Goal: Transaction & Acquisition: Purchase product/service

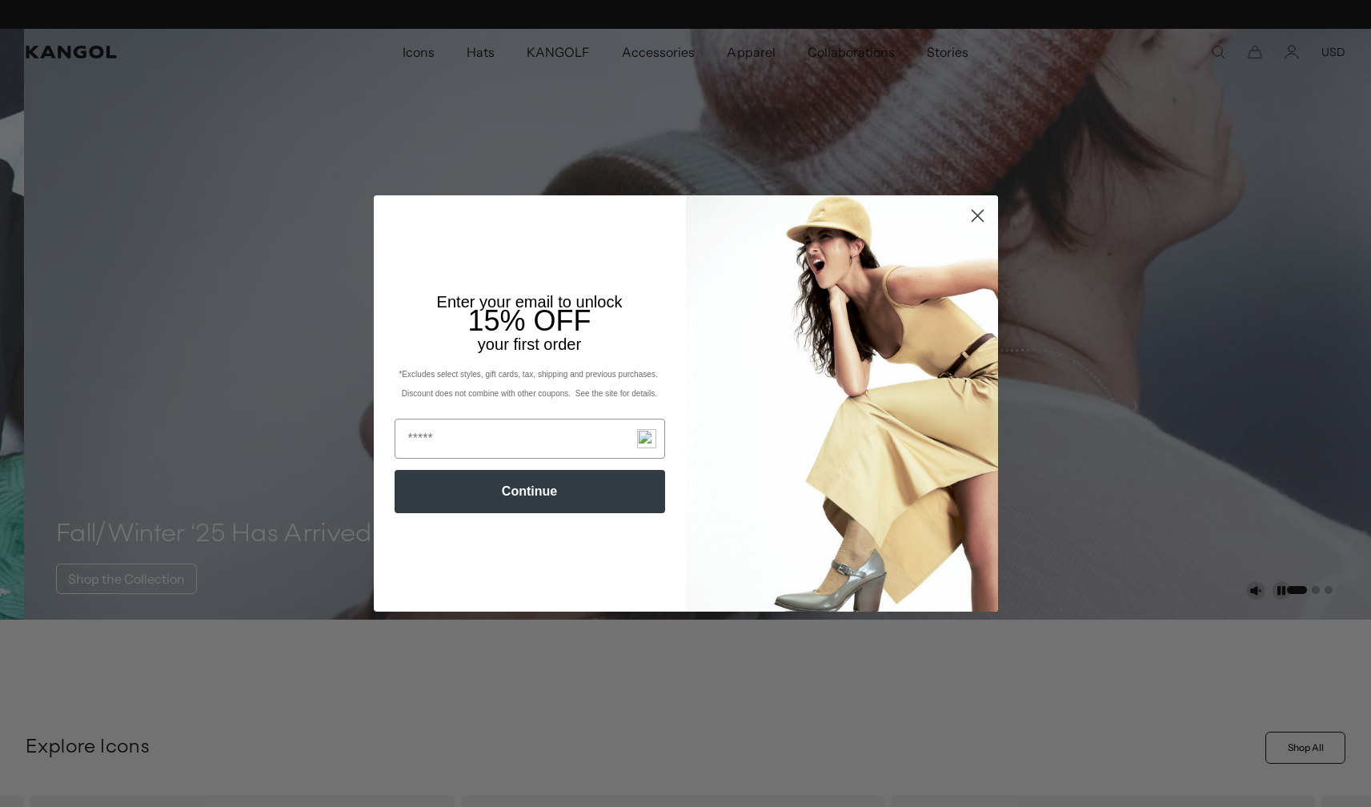
click at [972, 214] on icon "Close dialog" at bounding box center [977, 215] width 11 height 11
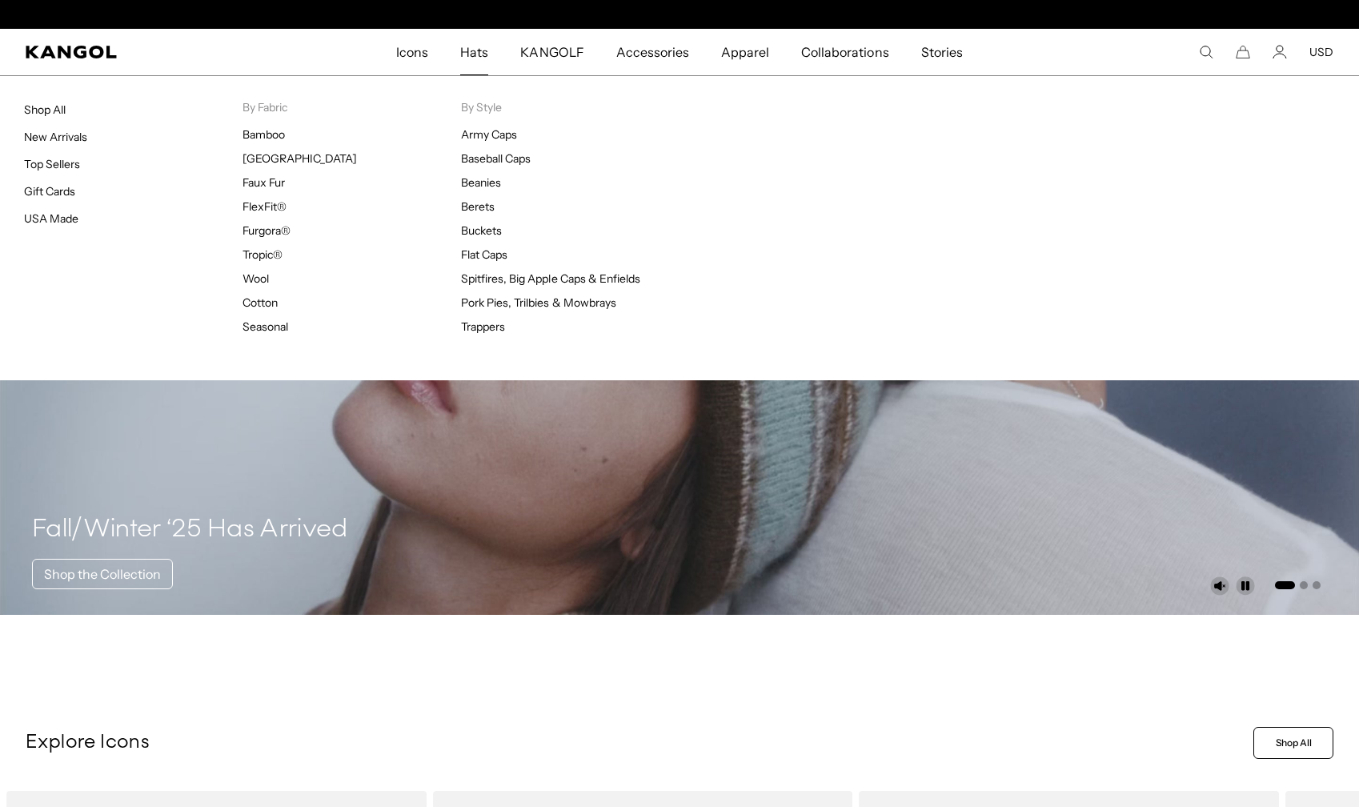
scroll to position [0, 330]
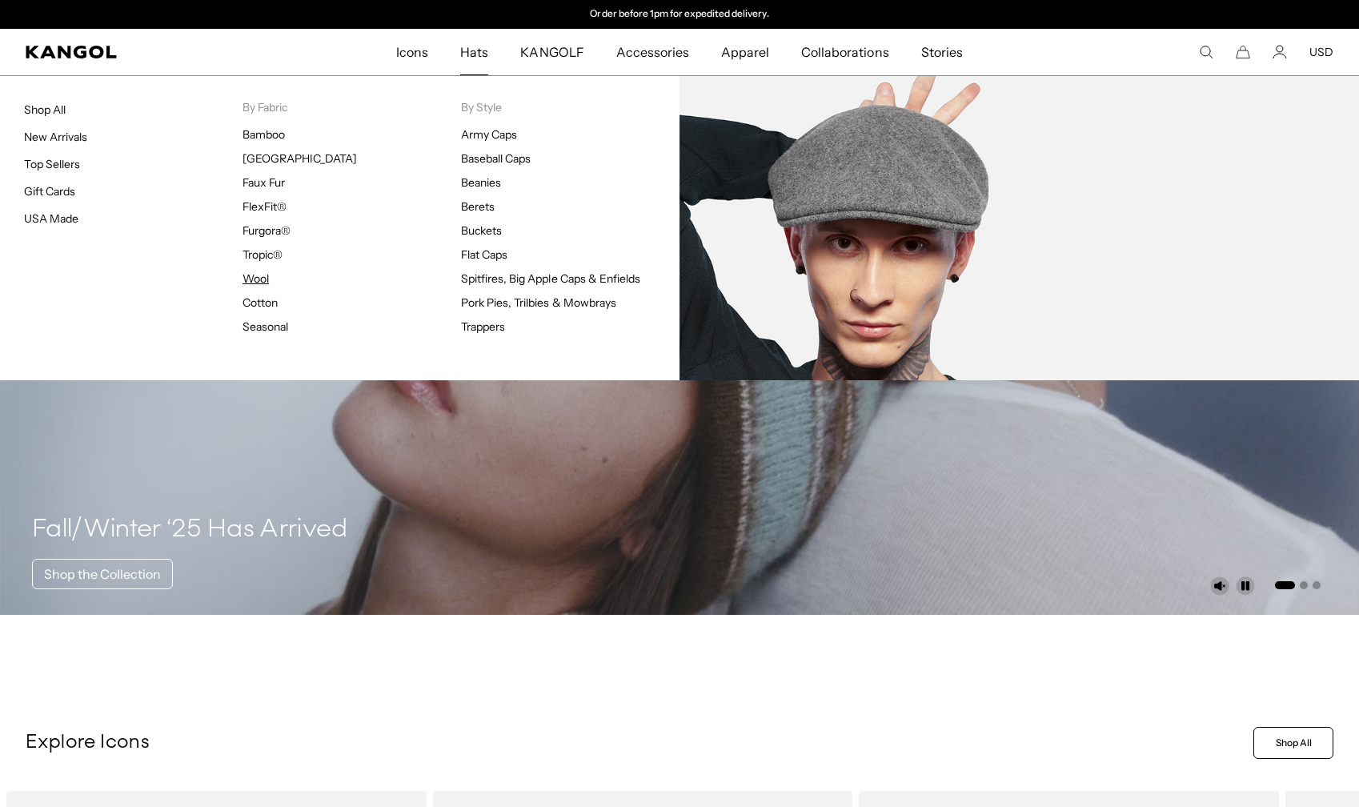
click at [260, 274] on link "Wool" at bounding box center [255, 278] width 26 height 14
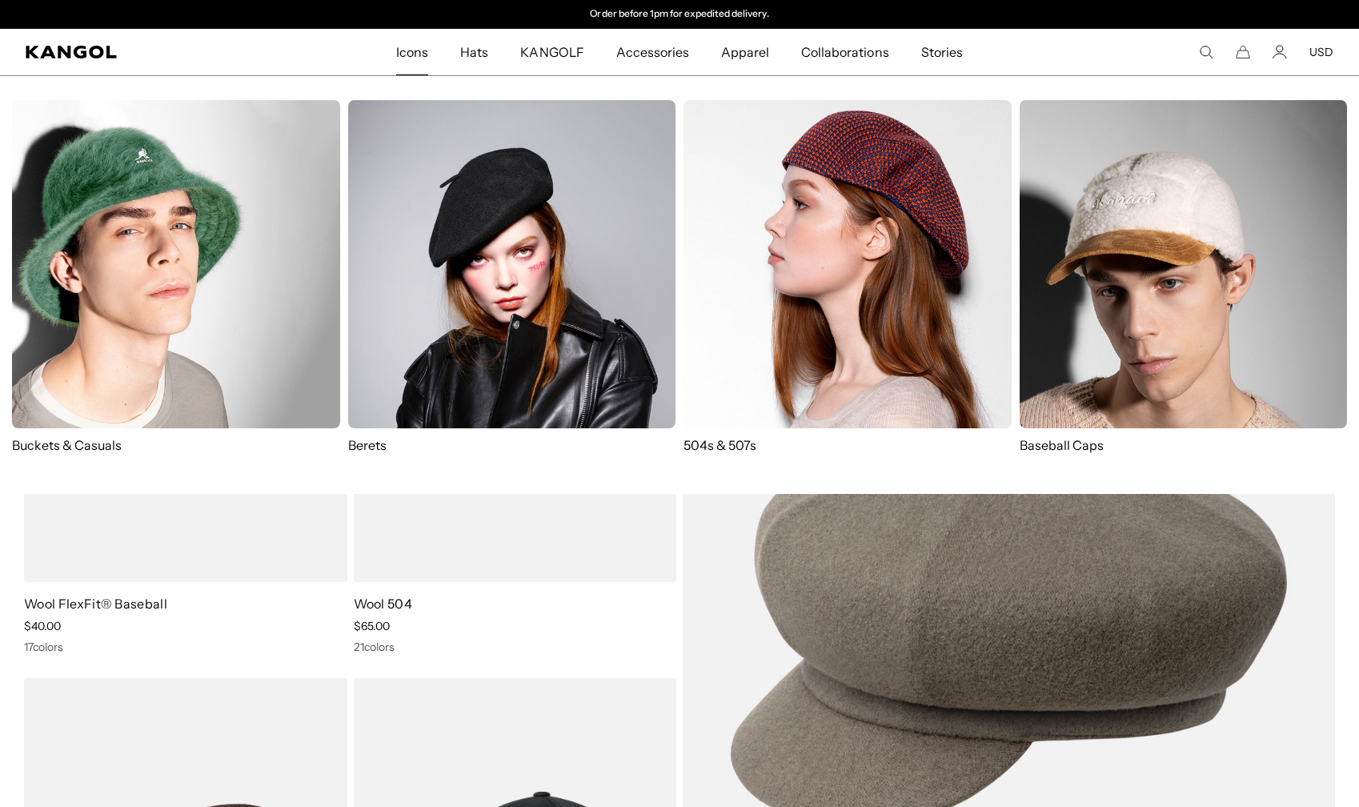
click at [829, 383] on img at bounding box center [847, 264] width 328 height 328
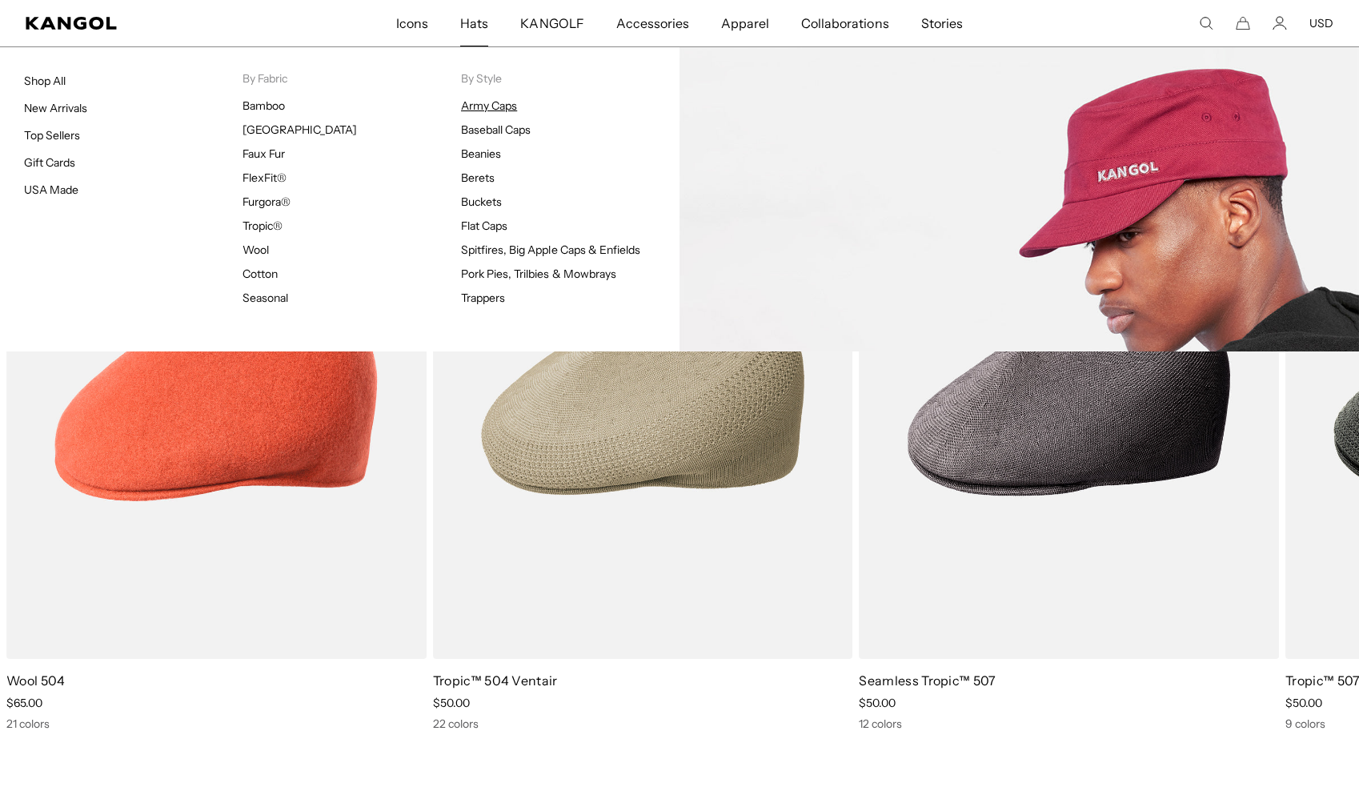
click at [479, 109] on link "Army Caps" at bounding box center [489, 105] width 56 height 14
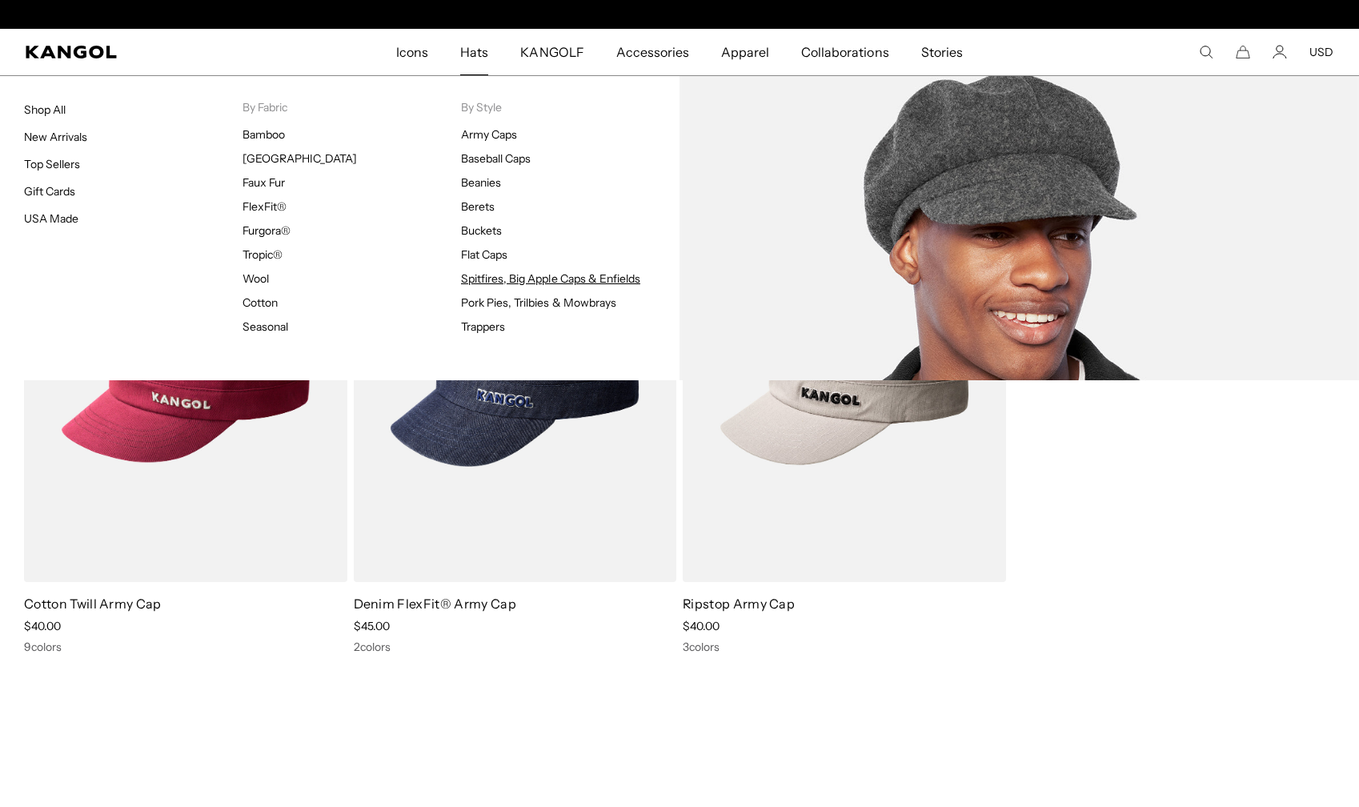
click at [477, 275] on link "Spitfires, Big Apple Caps & Enfields" at bounding box center [550, 278] width 179 height 14
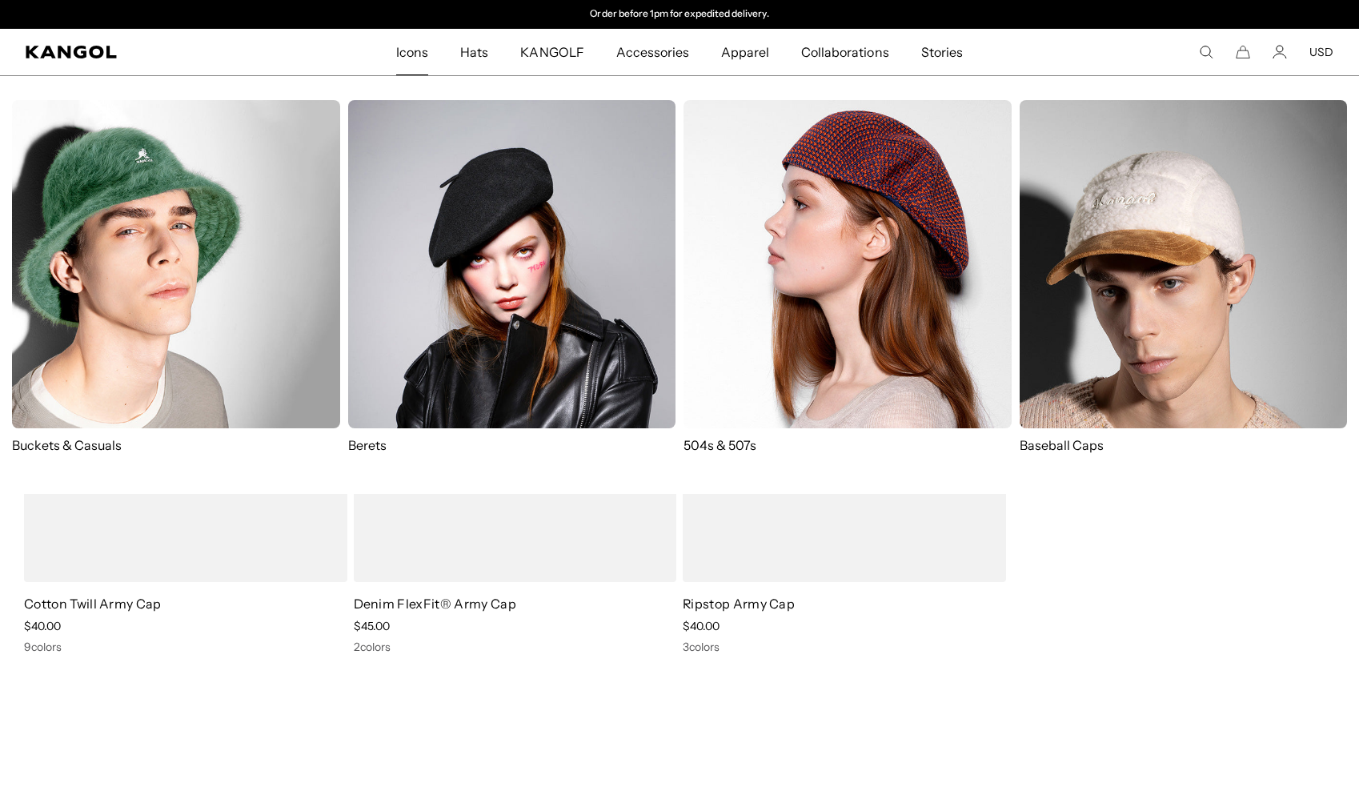
click at [182, 249] on img at bounding box center [176, 264] width 328 height 328
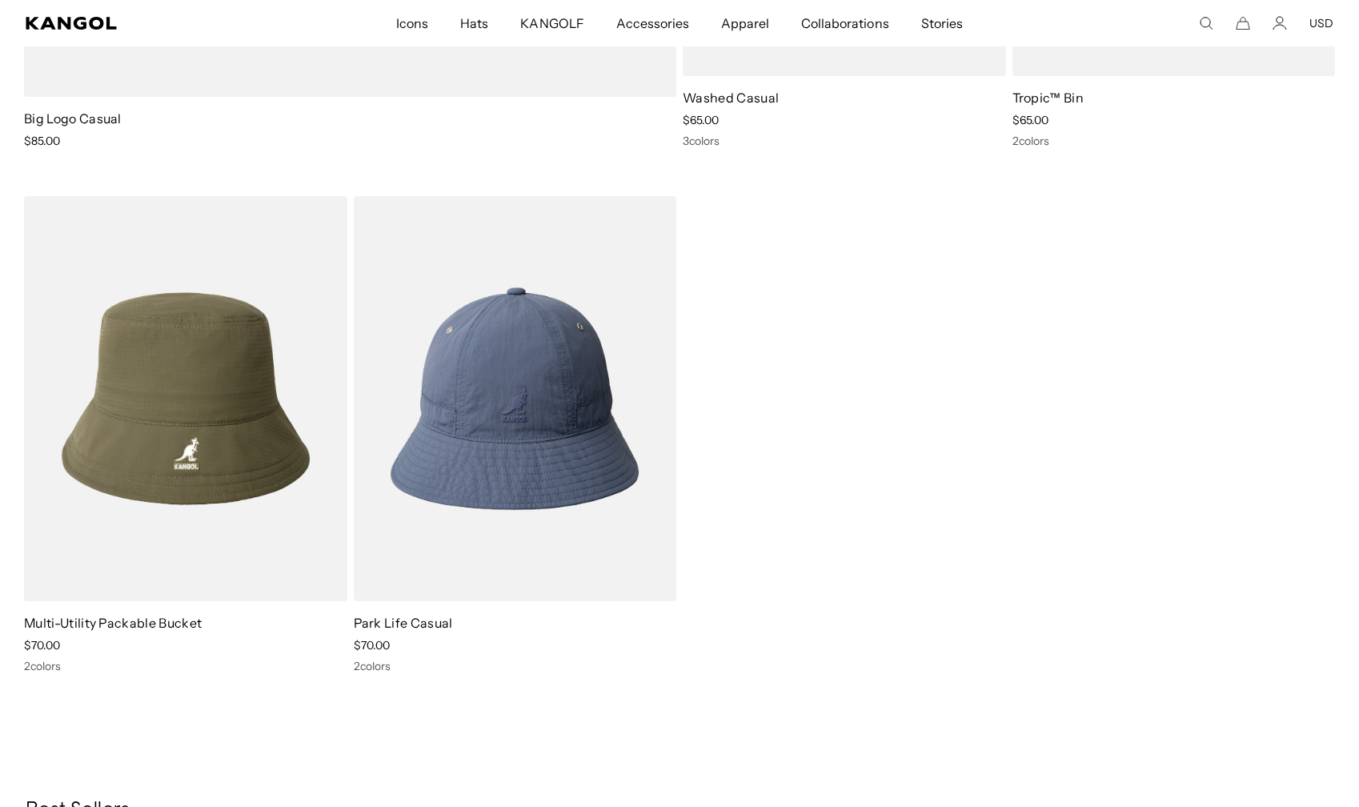
scroll to position [0, 330]
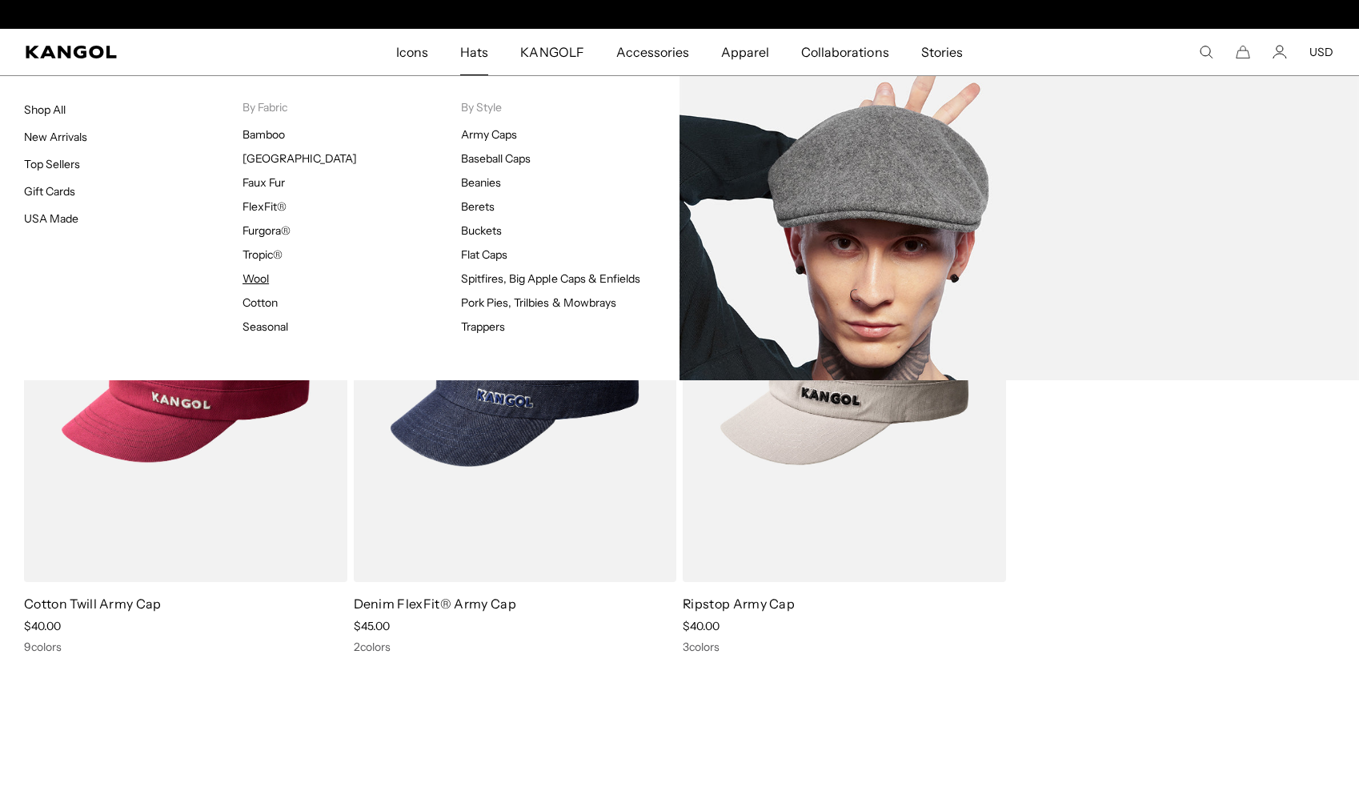
click at [263, 279] on link "Wool" at bounding box center [255, 278] width 26 height 14
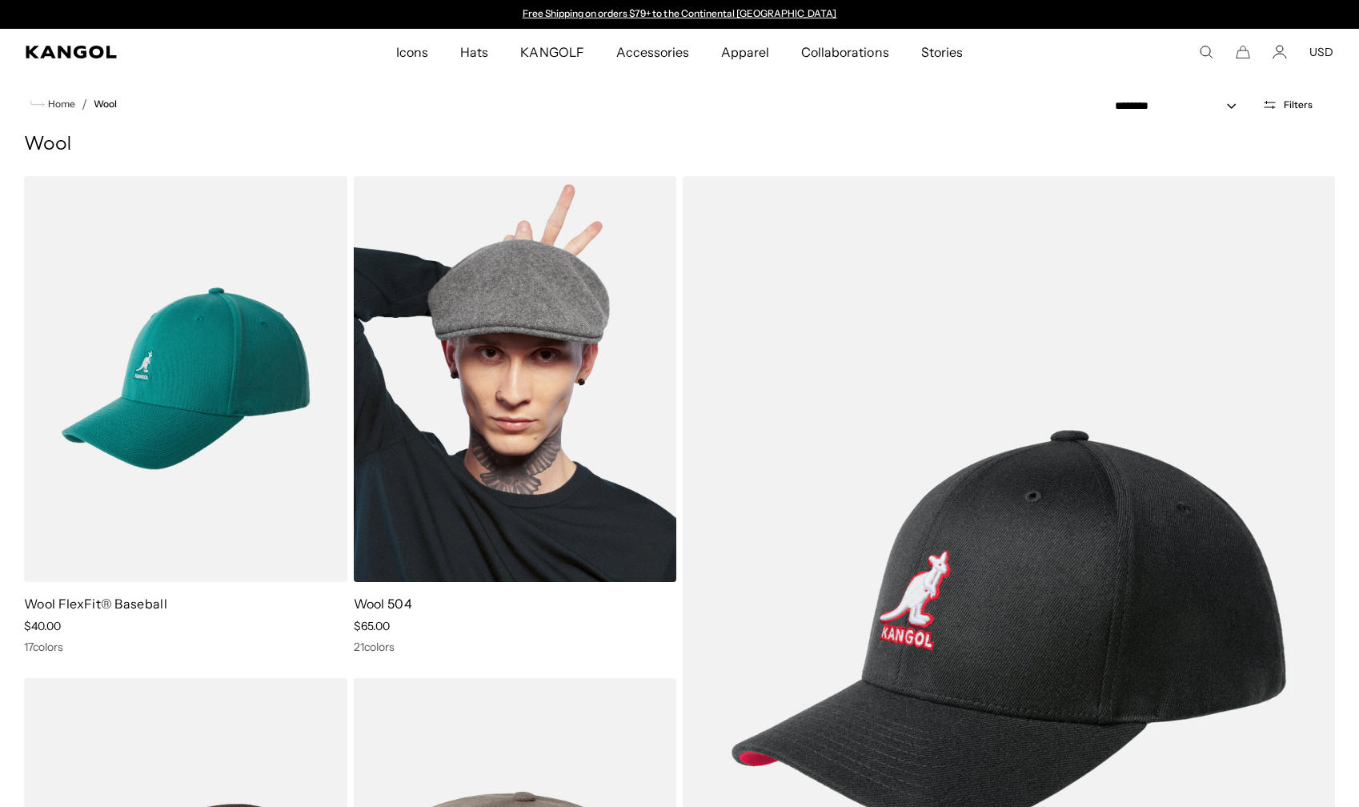
click at [551, 353] on img at bounding box center [515, 379] width 323 height 406
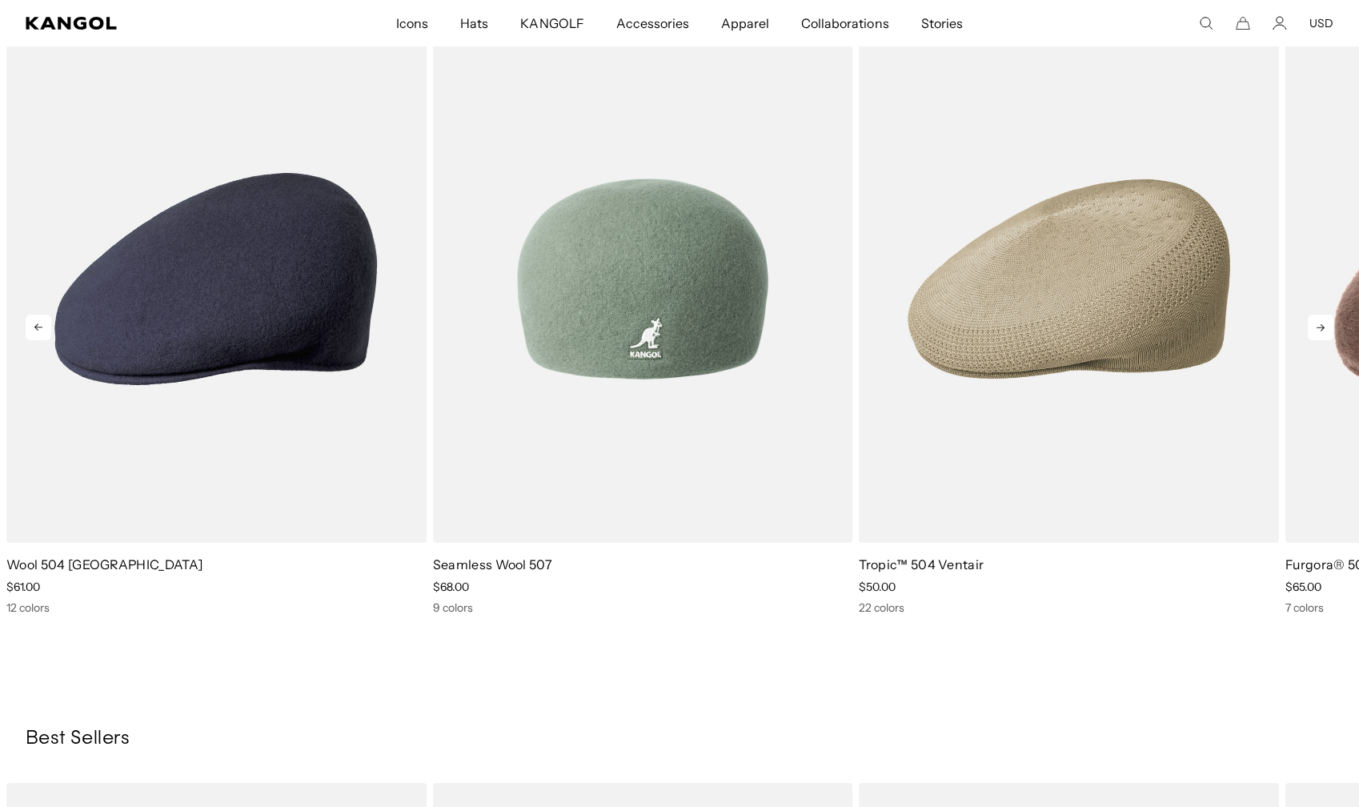
scroll to position [0, 330]
click at [723, 344] on img "2 of 5" at bounding box center [643, 278] width 420 height 527
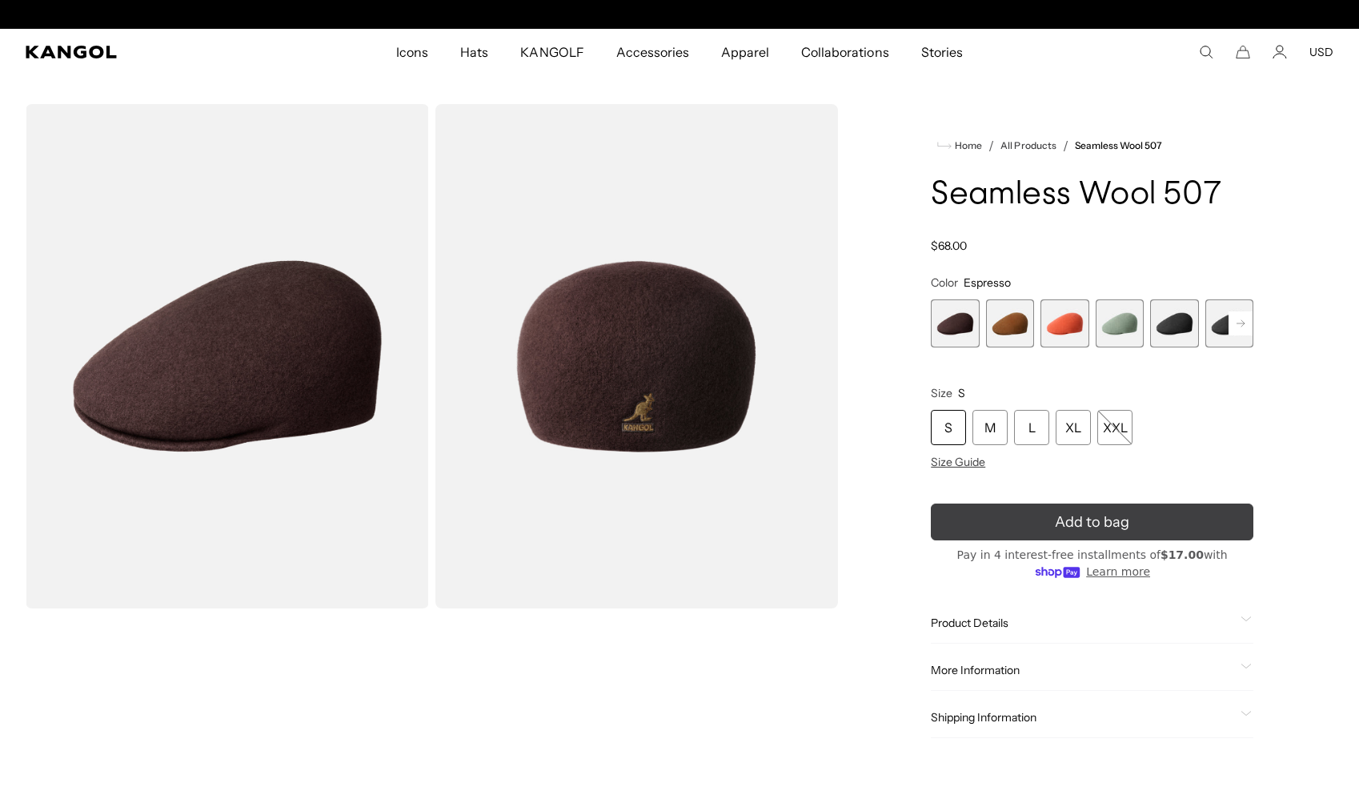
scroll to position [0, 330]
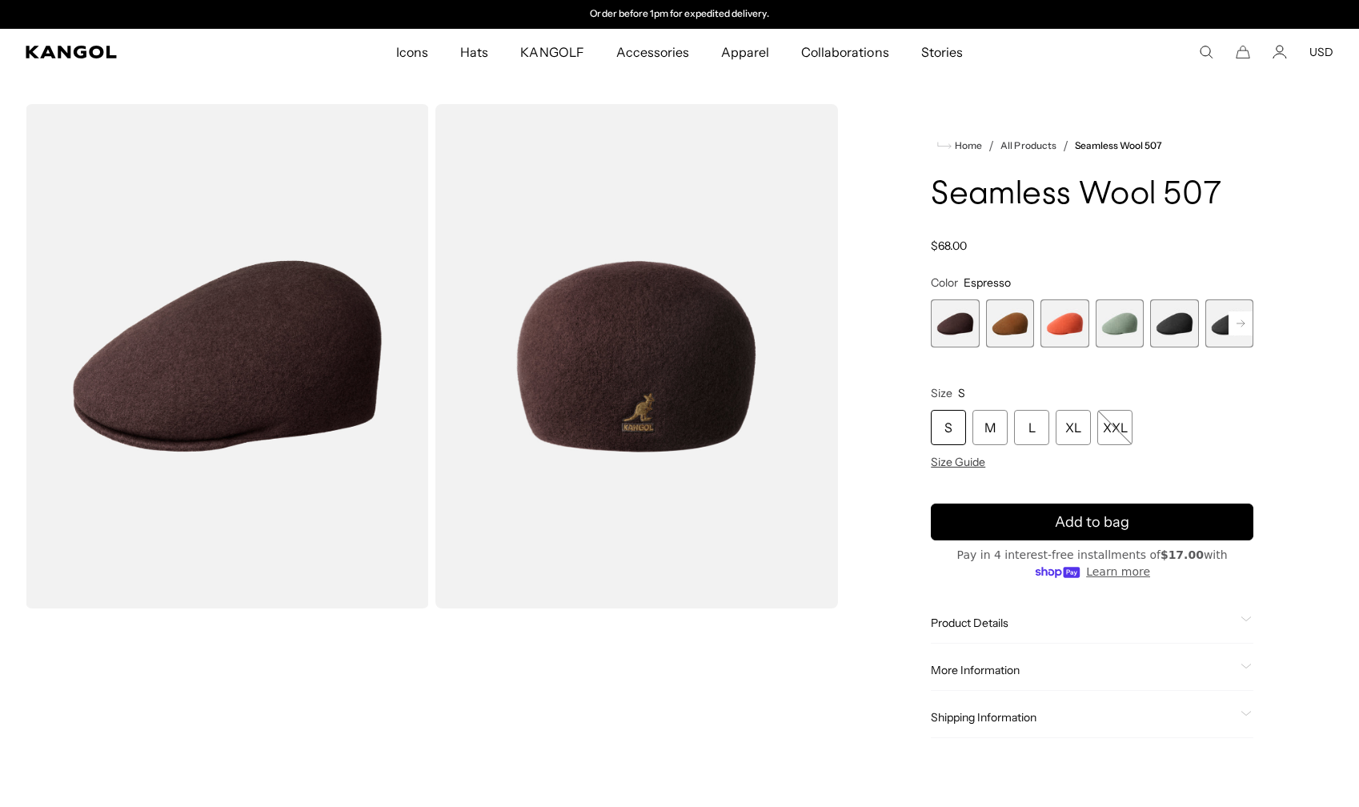
click at [1245, 621] on icon at bounding box center [1246, 619] width 11 height 6
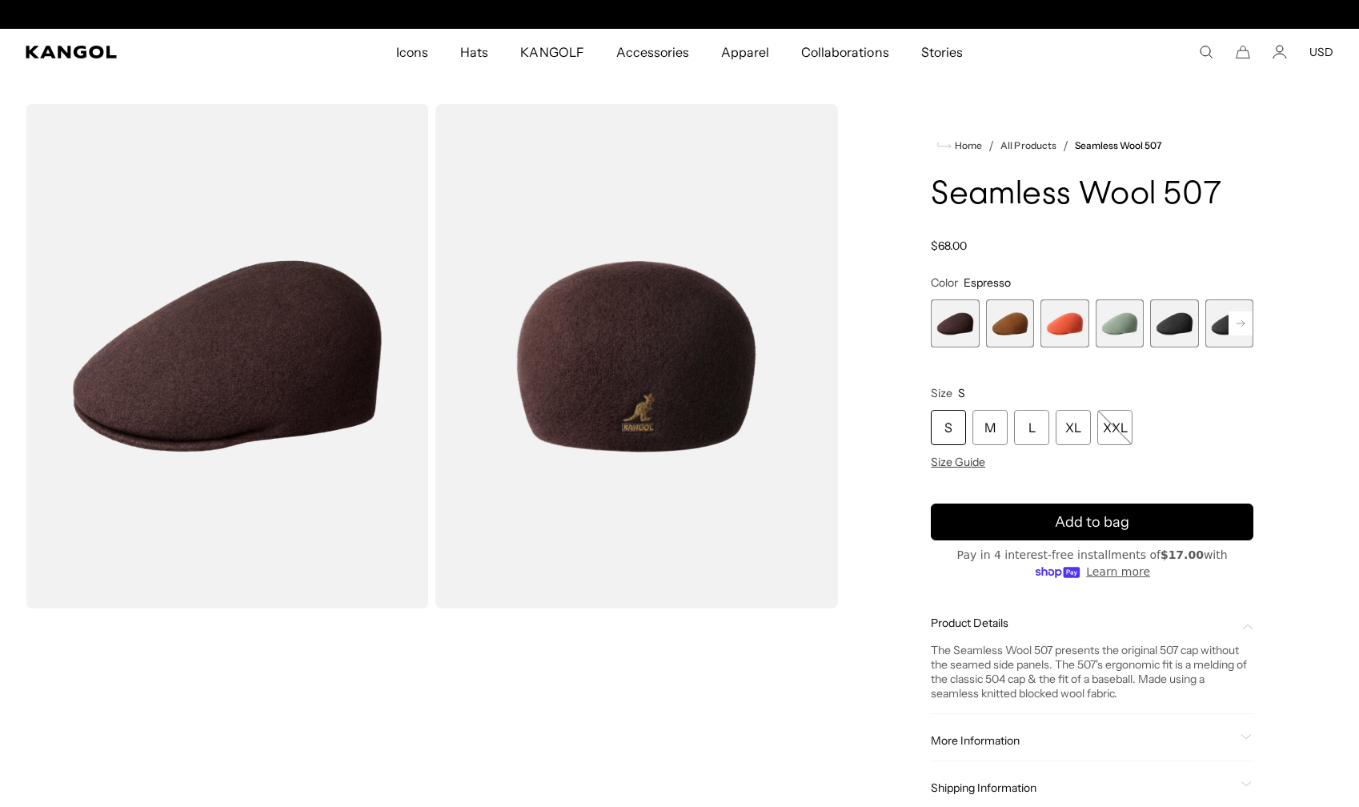
scroll to position [0, 0]
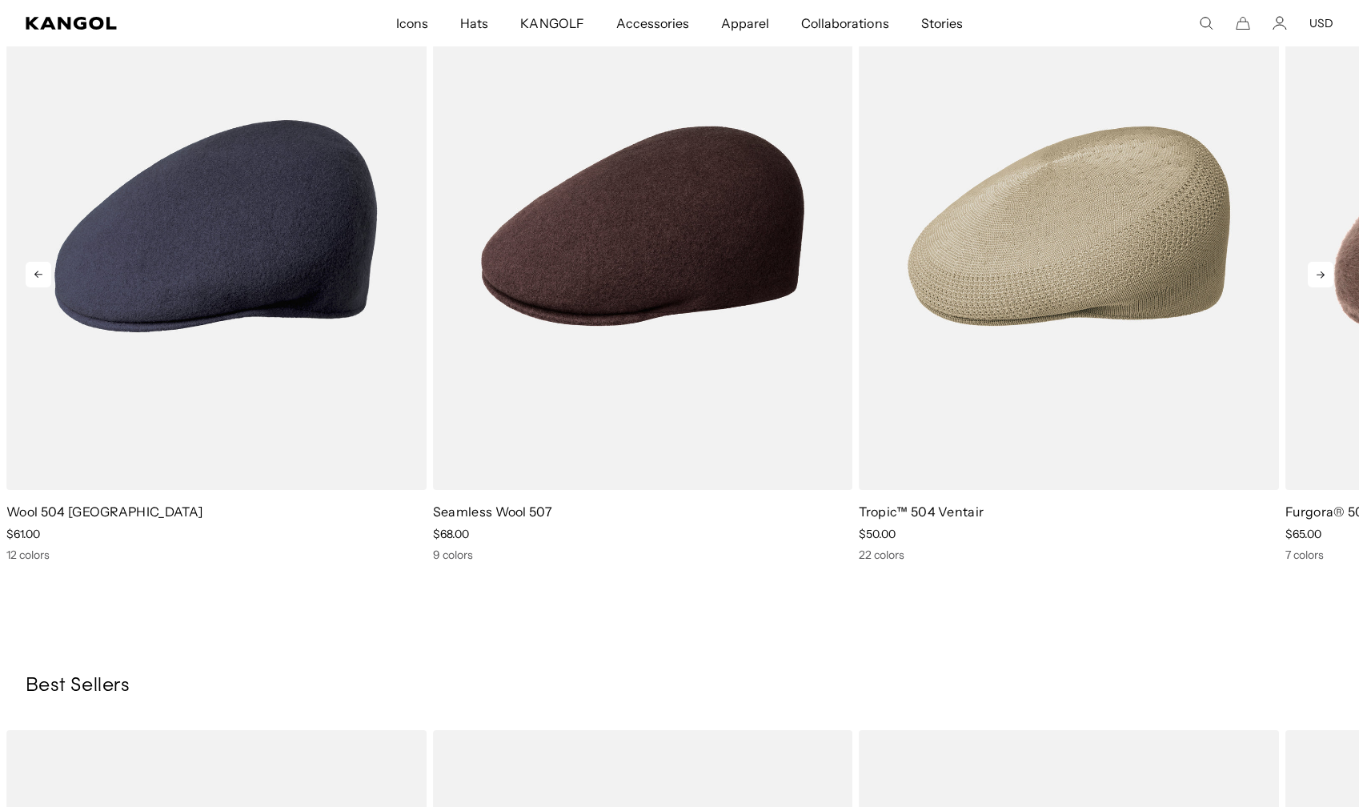
click at [1323, 277] on icon at bounding box center [1321, 274] width 8 height 7
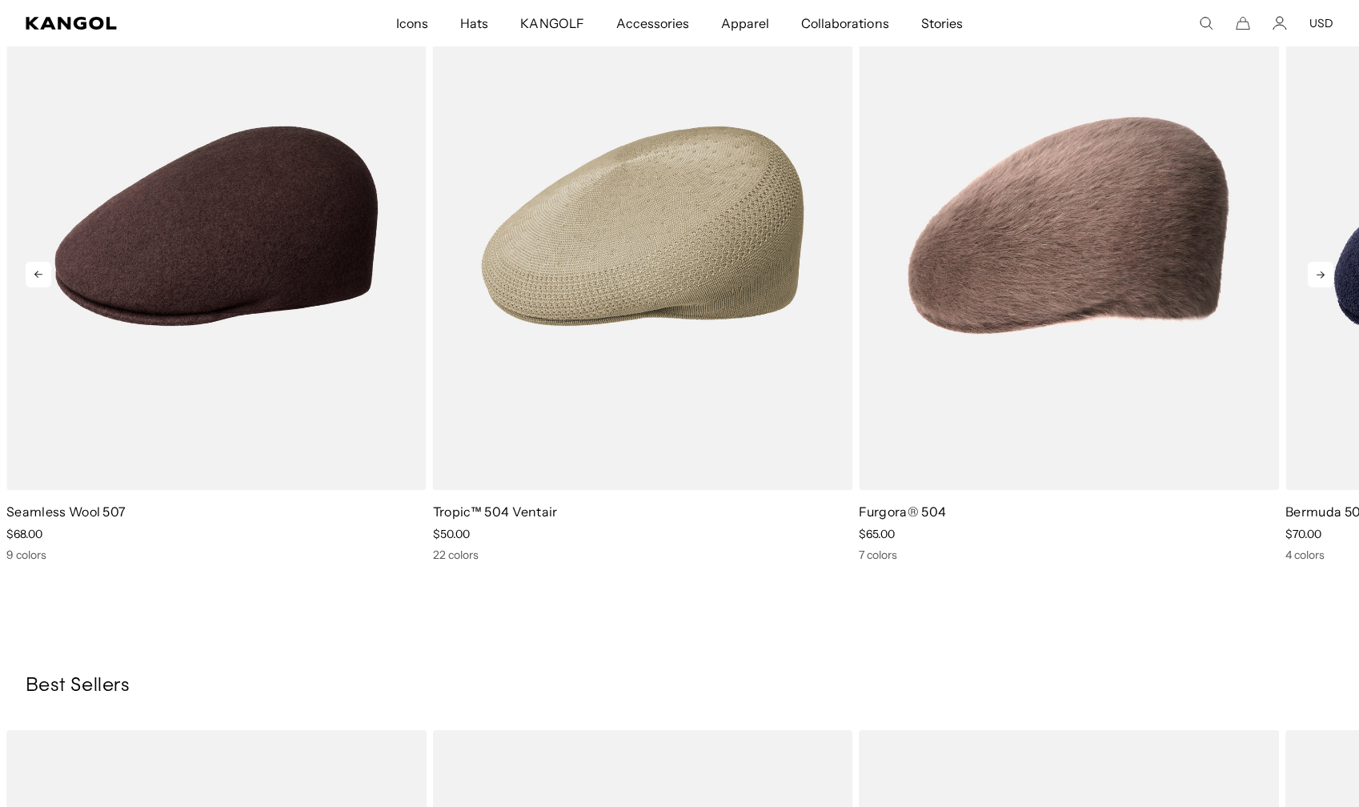
click at [1321, 279] on icon at bounding box center [1321, 275] width 26 height 26
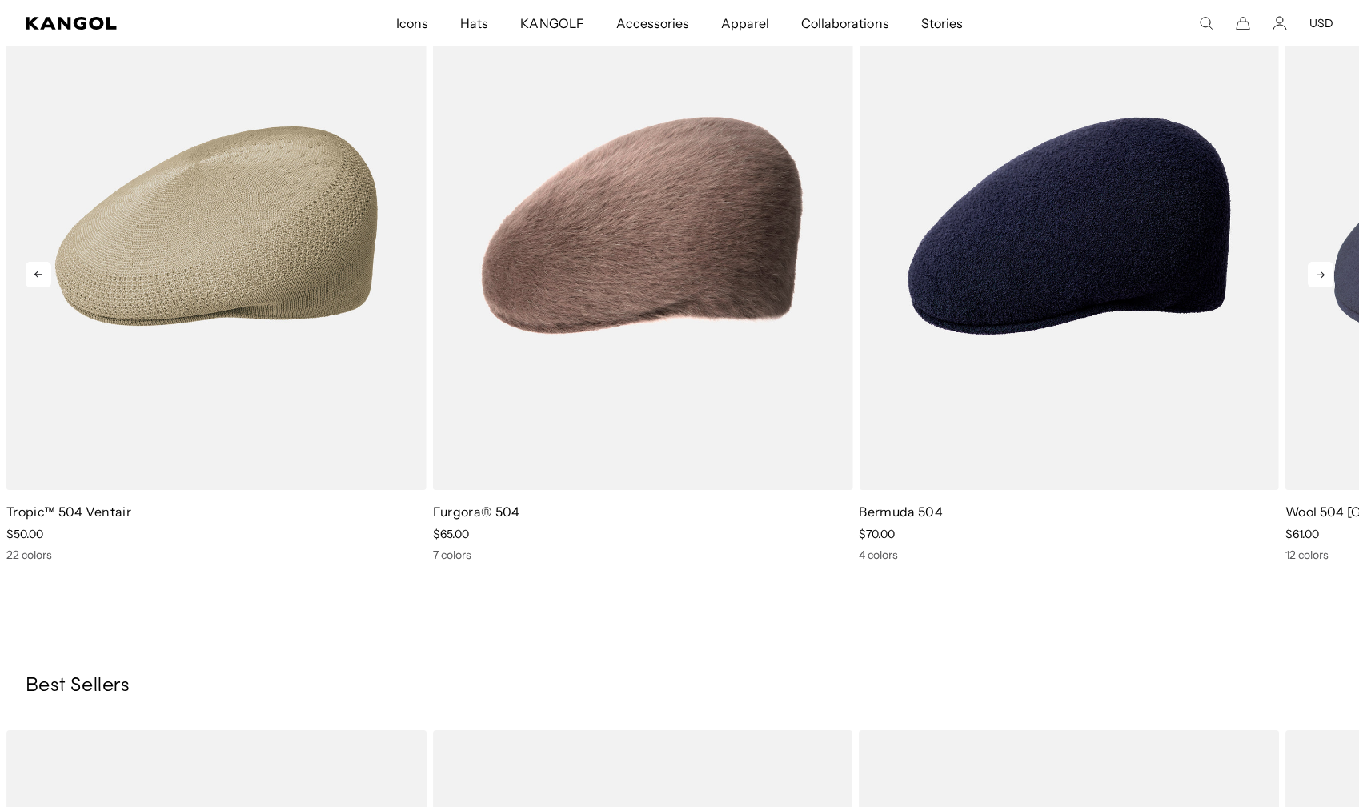
scroll to position [0, 330]
click at [1321, 279] on icon at bounding box center [1321, 275] width 26 height 26
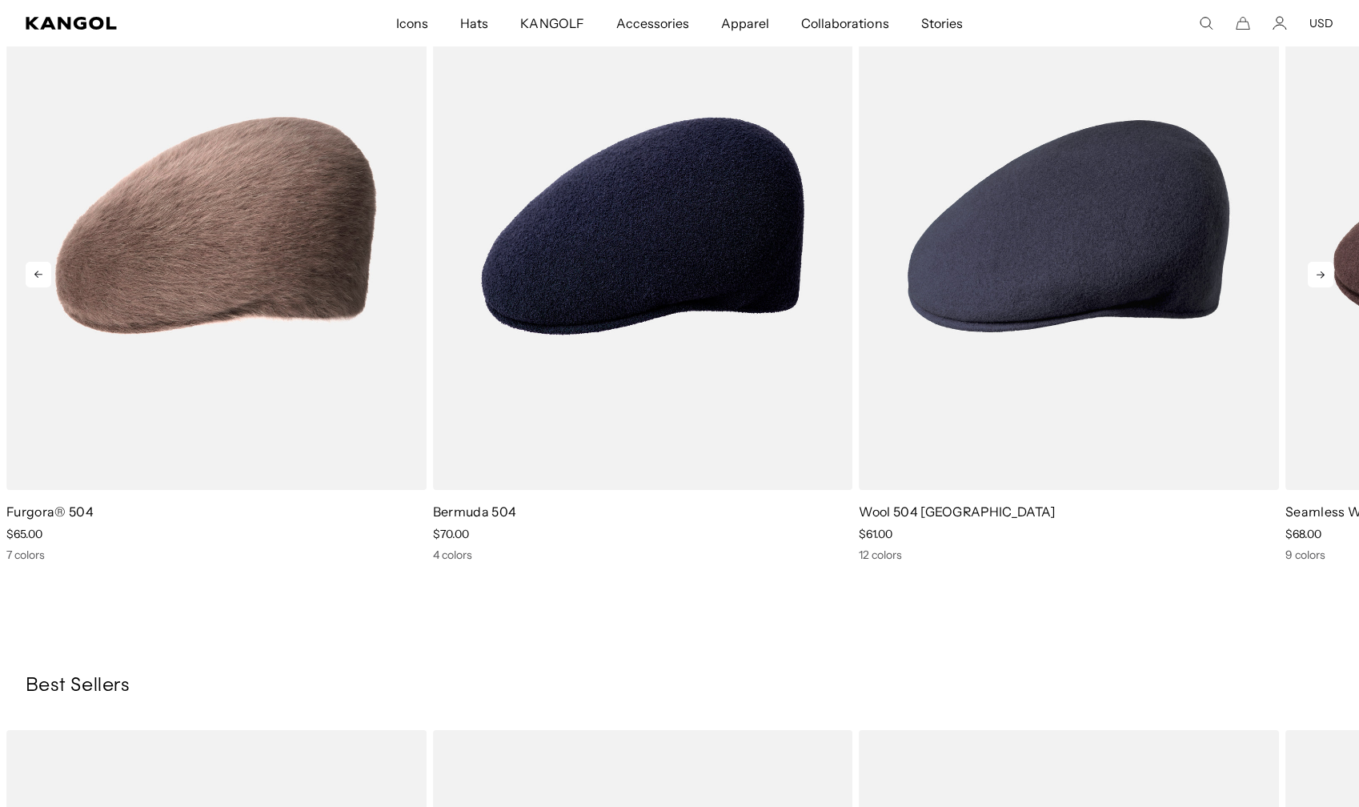
click at [1321, 279] on icon at bounding box center [1321, 275] width 26 height 26
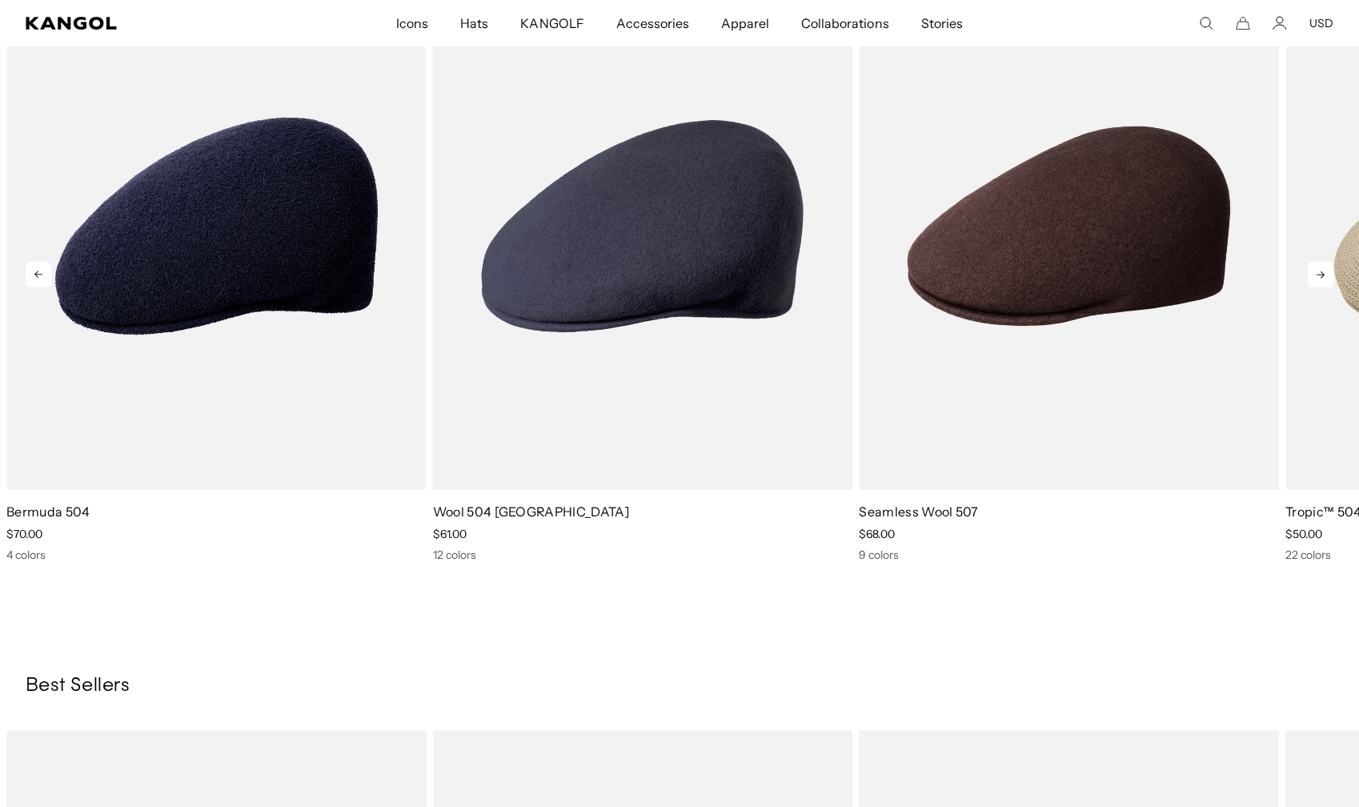
click at [1321, 279] on icon at bounding box center [1321, 275] width 26 height 26
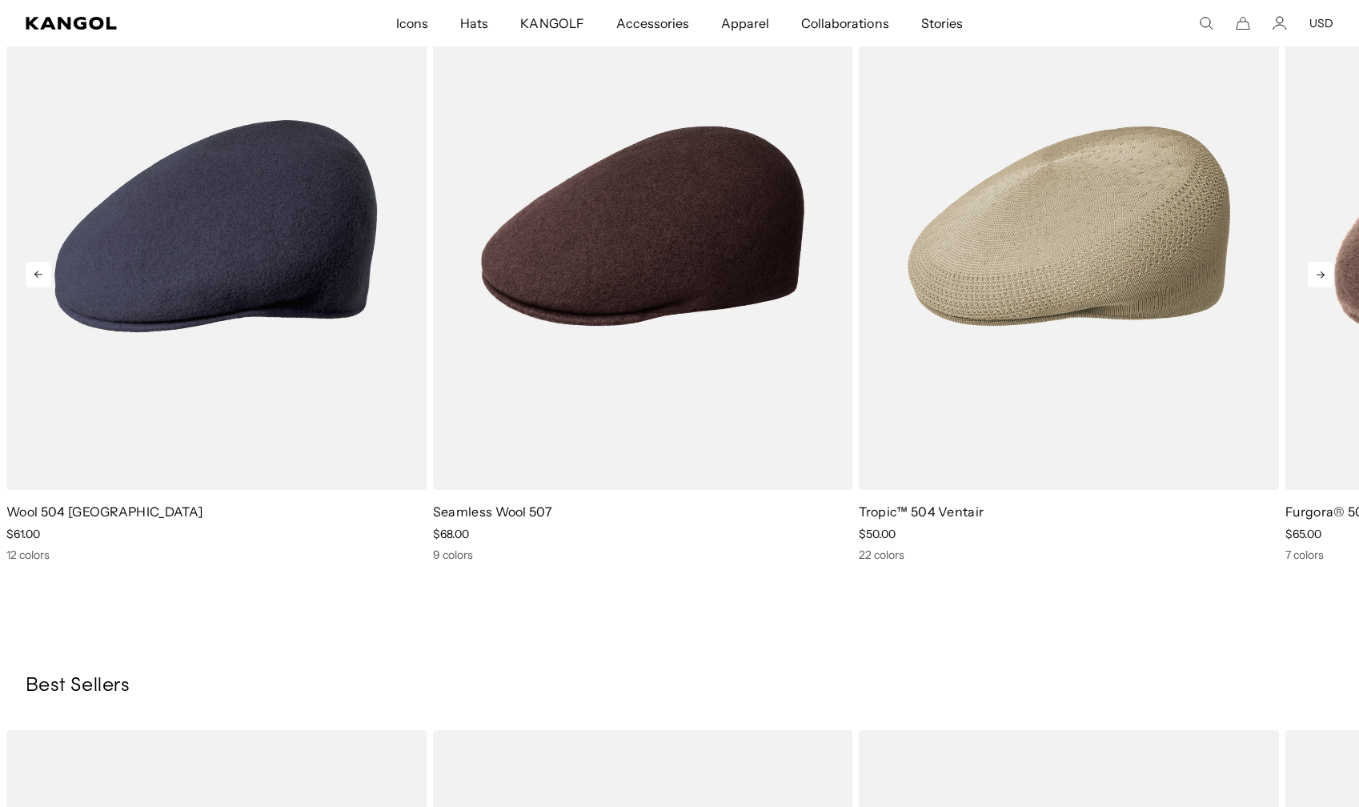
scroll to position [0, 0]
click at [1321, 279] on icon at bounding box center [1321, 275] width 26 height 26
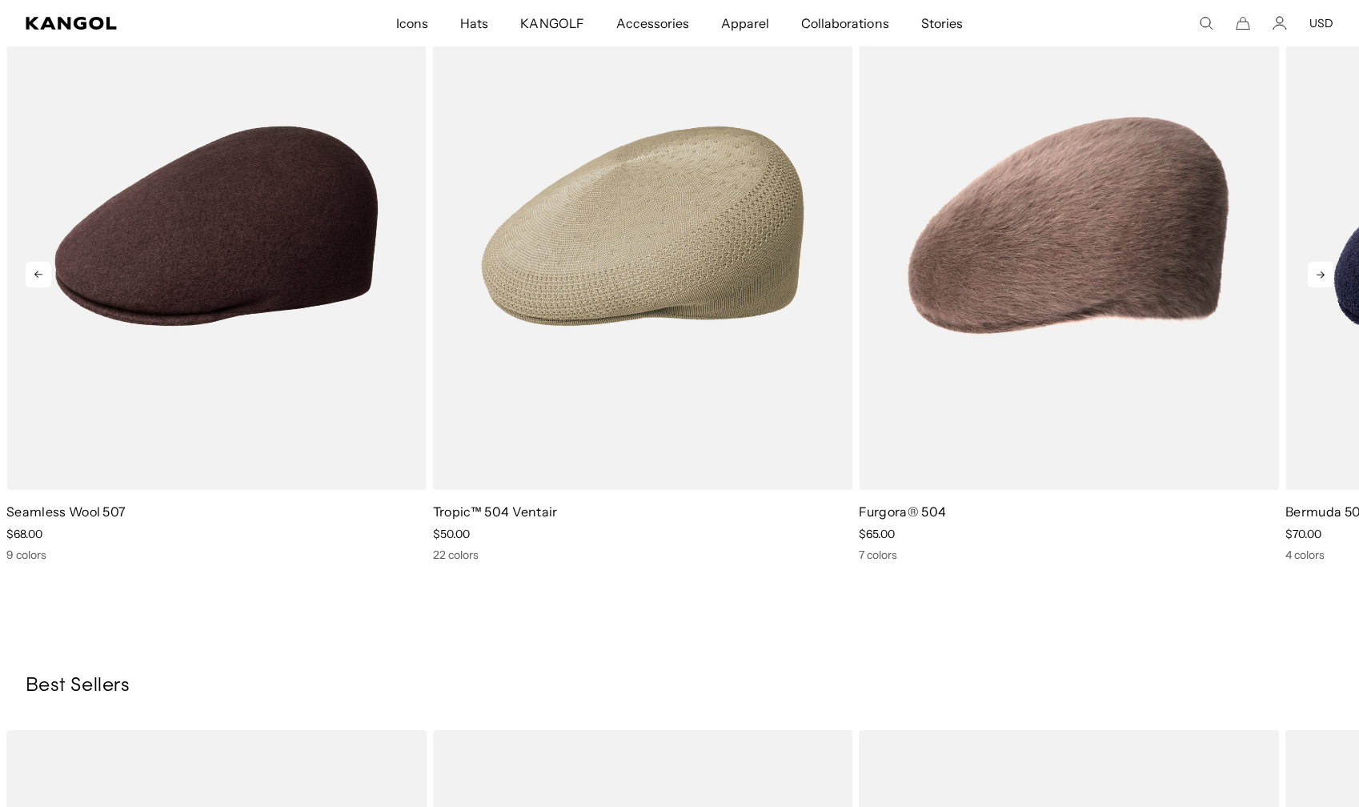
click at [1321, 279] on icon at bounding box center [1321, 275] width 26 height 26
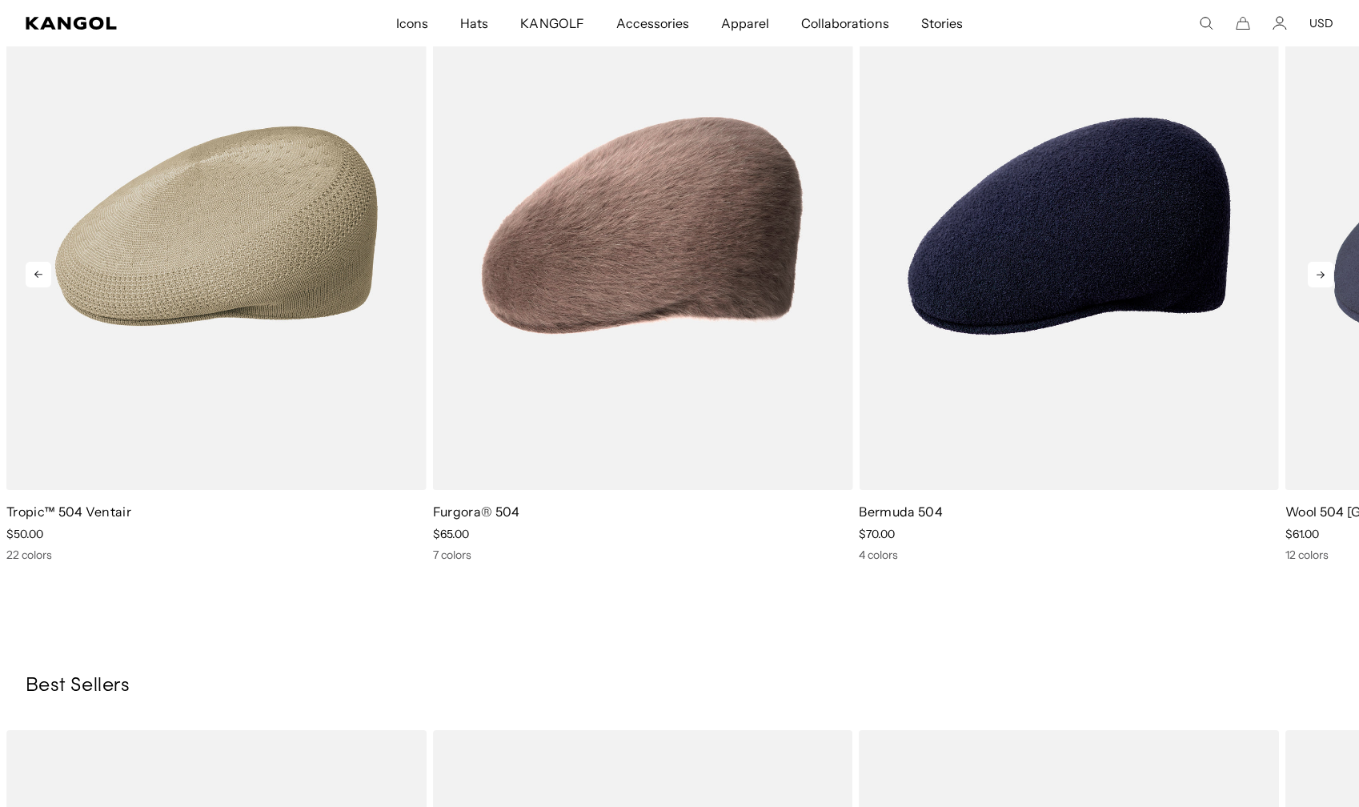
click at [1321, 279] on icon at bounding box center [1321, 275] width 26 height 26
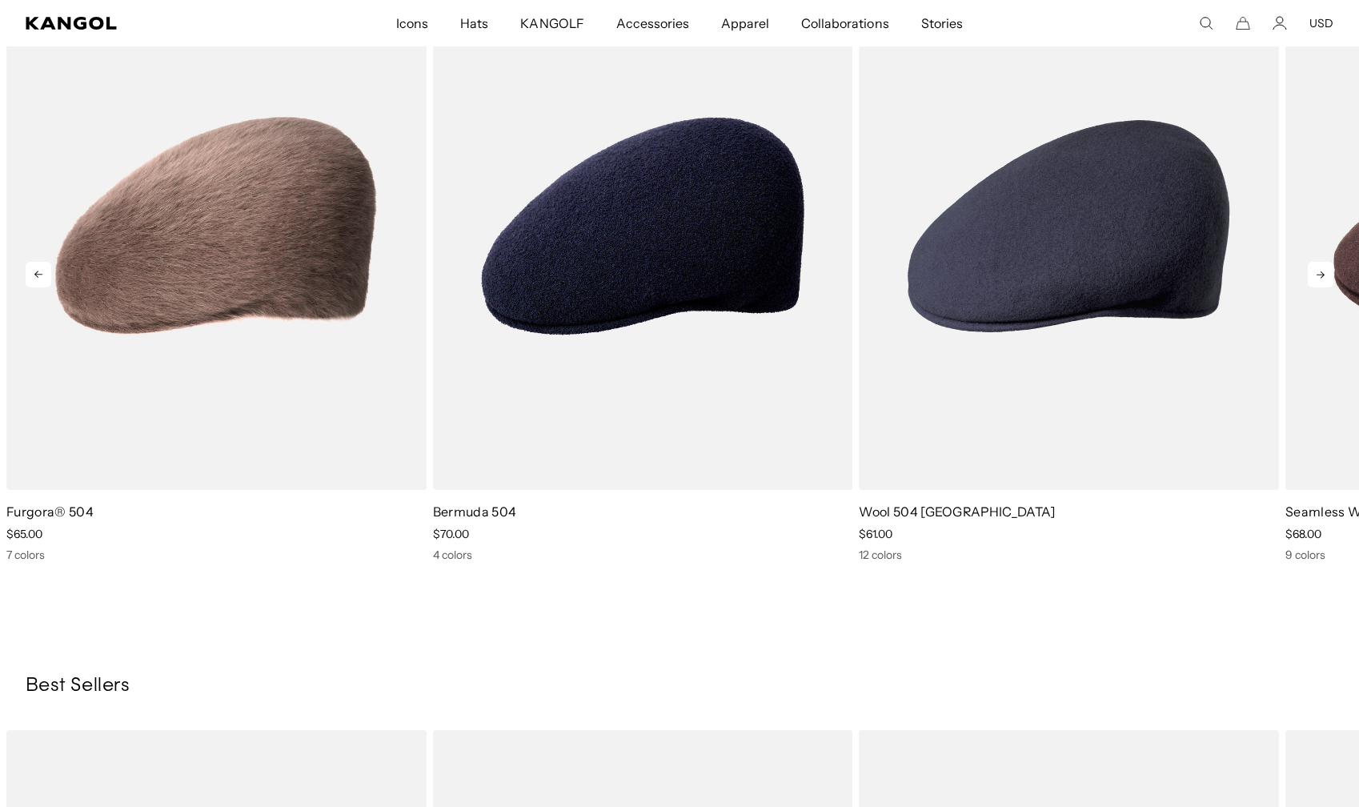
click at [1321, 279] on icon at bounding box center [1321, 275] width 26 height 26
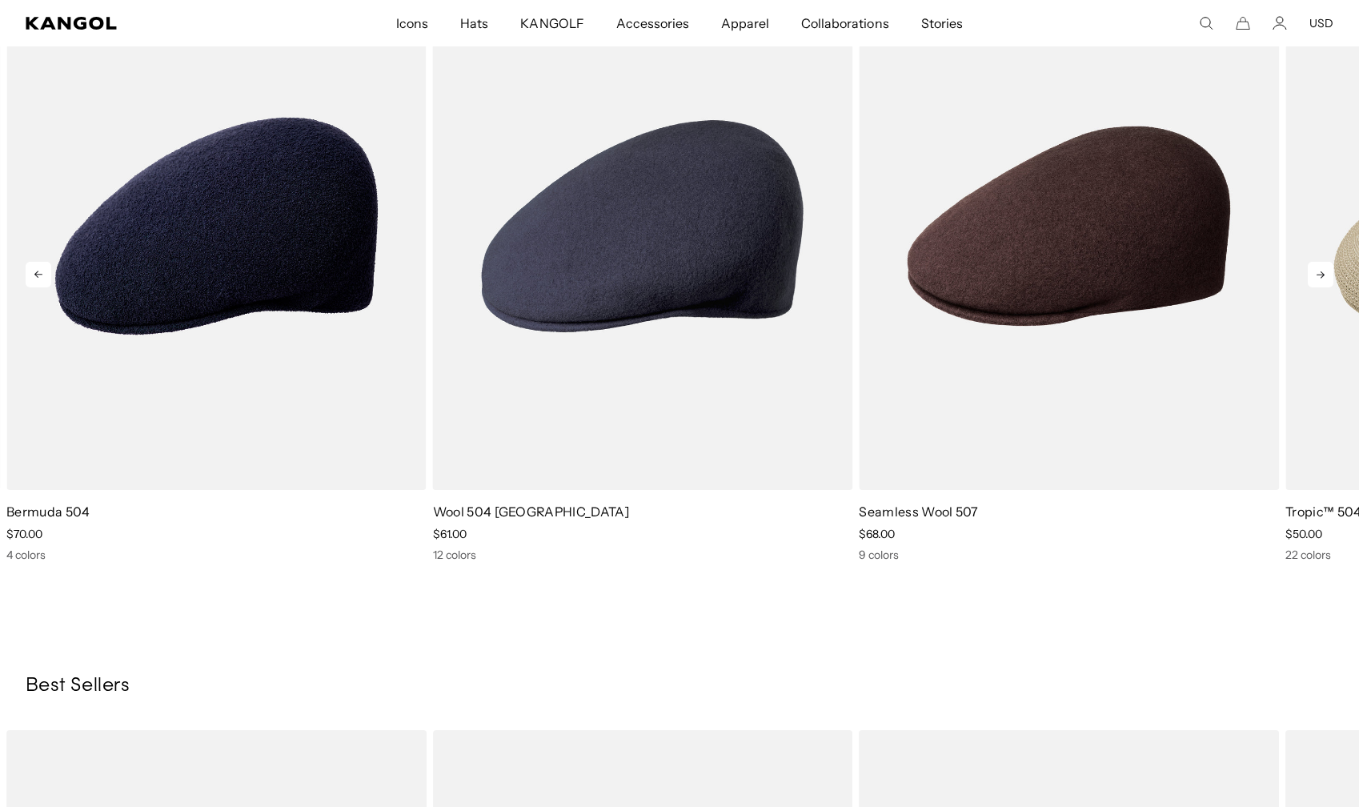
scroll to position [0, 330]
click at [1321, 279] on icon at bounding box center [1321, 275] width 26 height 26
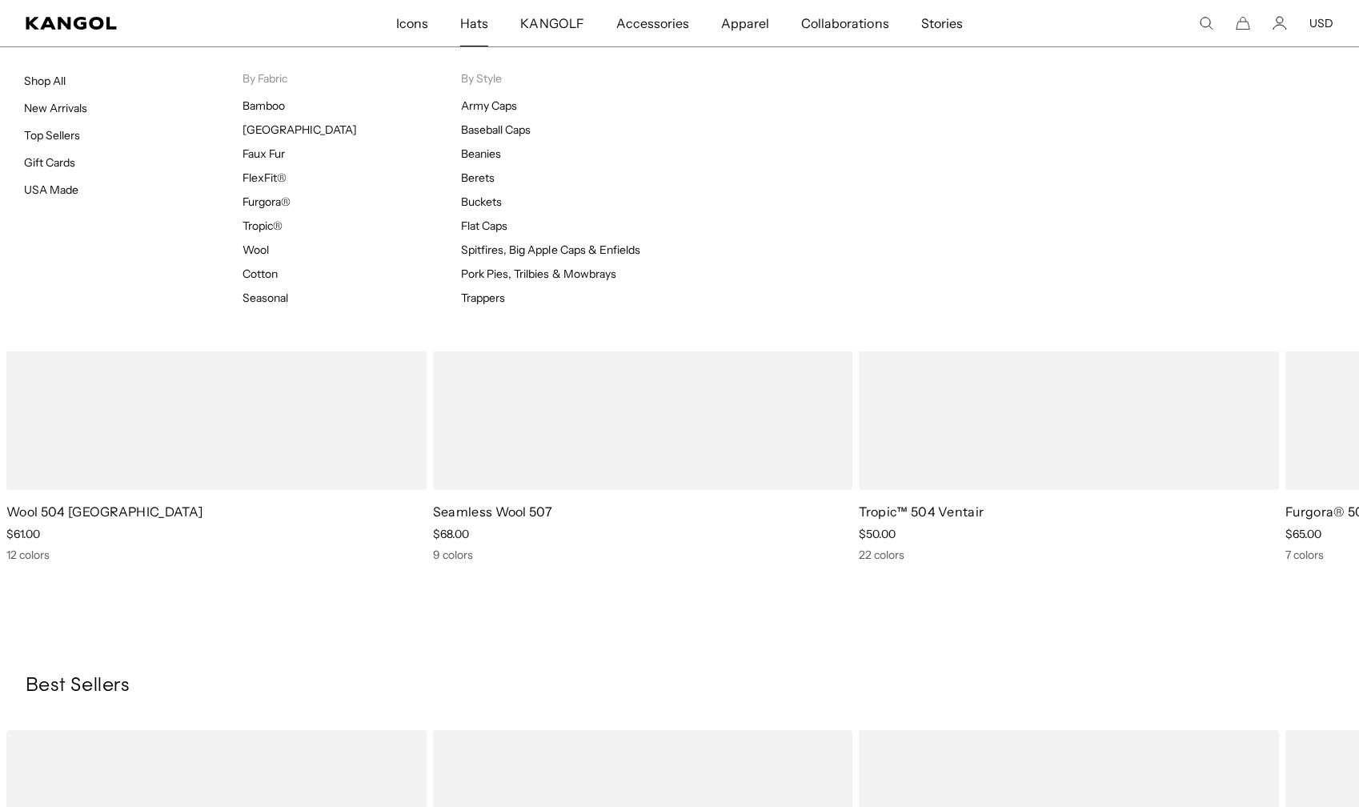
scroll to position [0, 0]
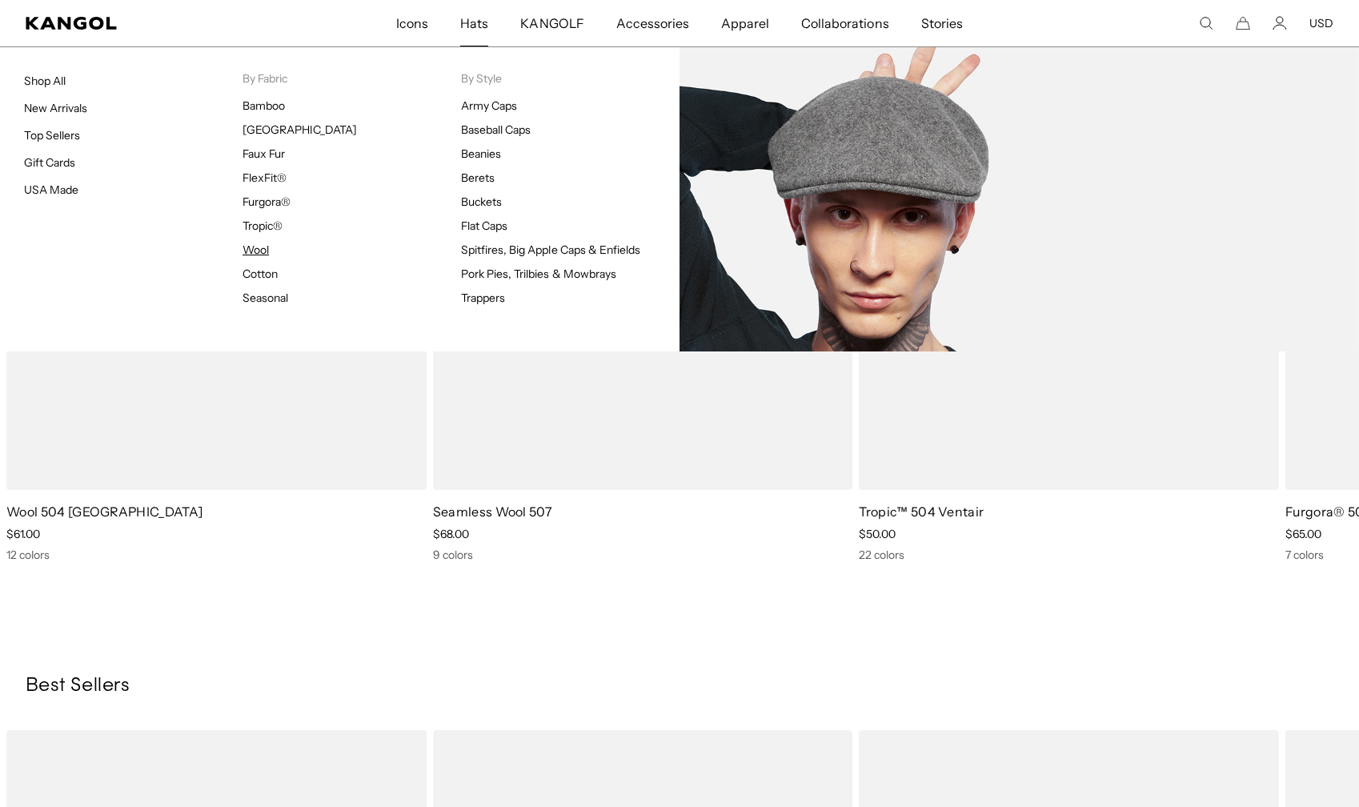
click at [257, 248] on link "Wool" at bounding box center [255, 249] width 26 height 14
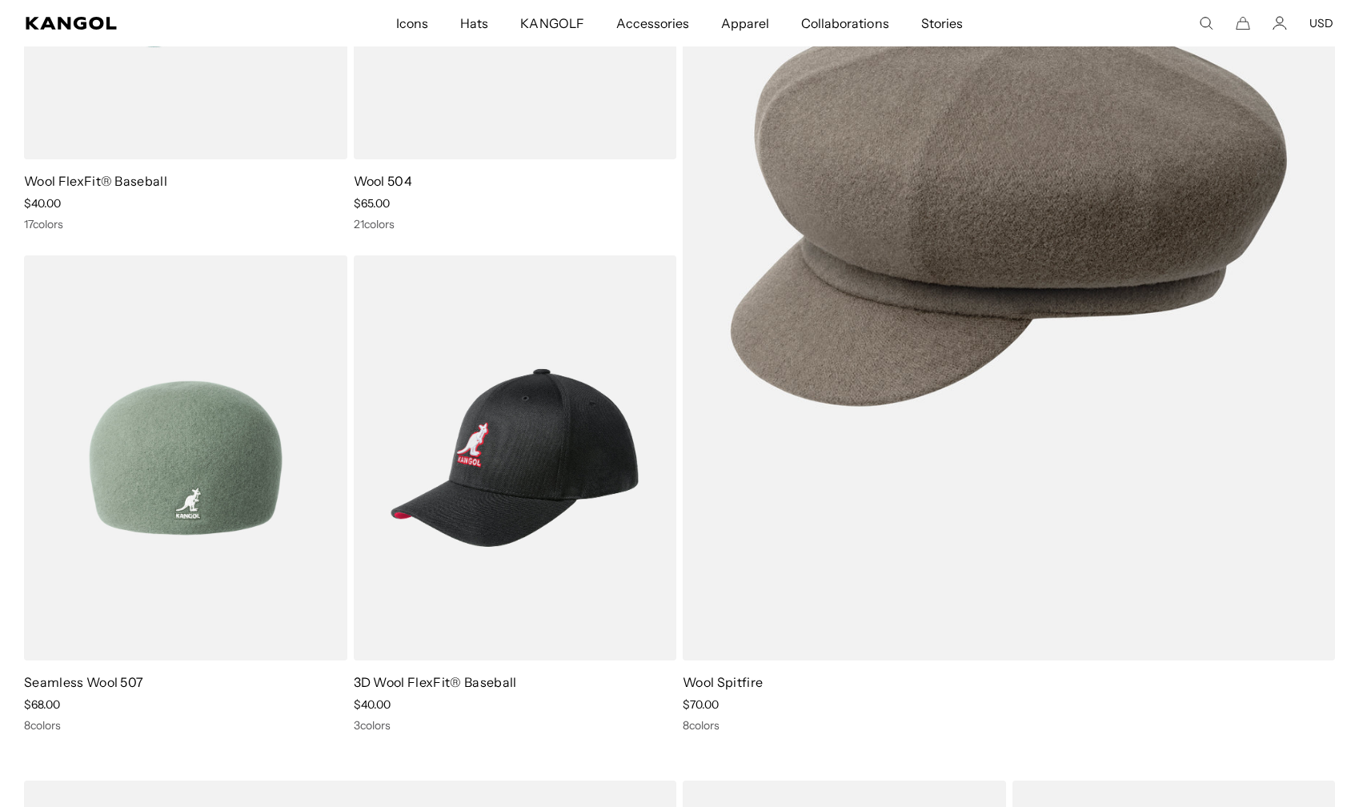
click at [61, 682] on link "Seamless Wool 507" at bounding box center [83, 682] width 119 height 16
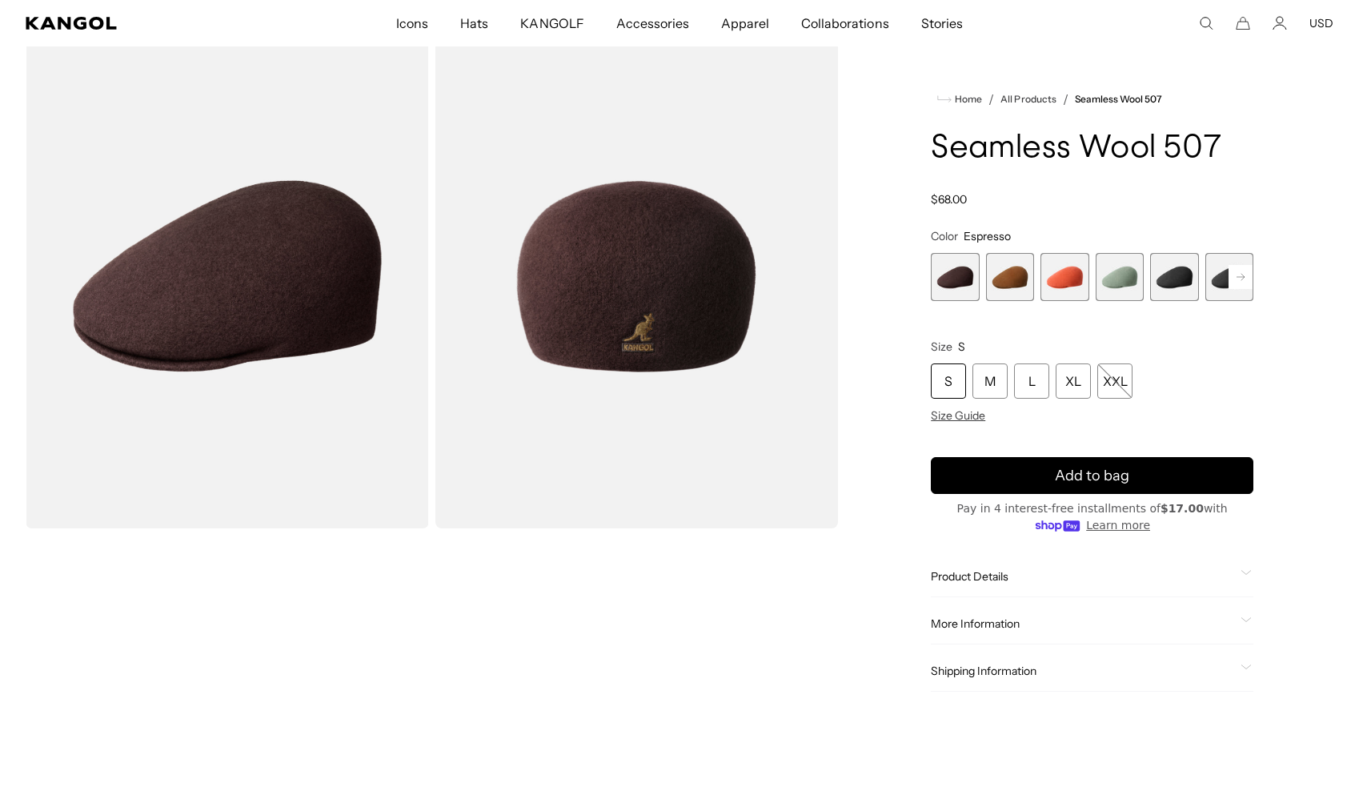
scroll to position [0, 330]
click at [993, 623] on span "More Information" at bounding box center [1082, 623] width 303 height 14
click at [979, 575] on span "Product Details" at bounding box center [1082, 576] width 303 height 14
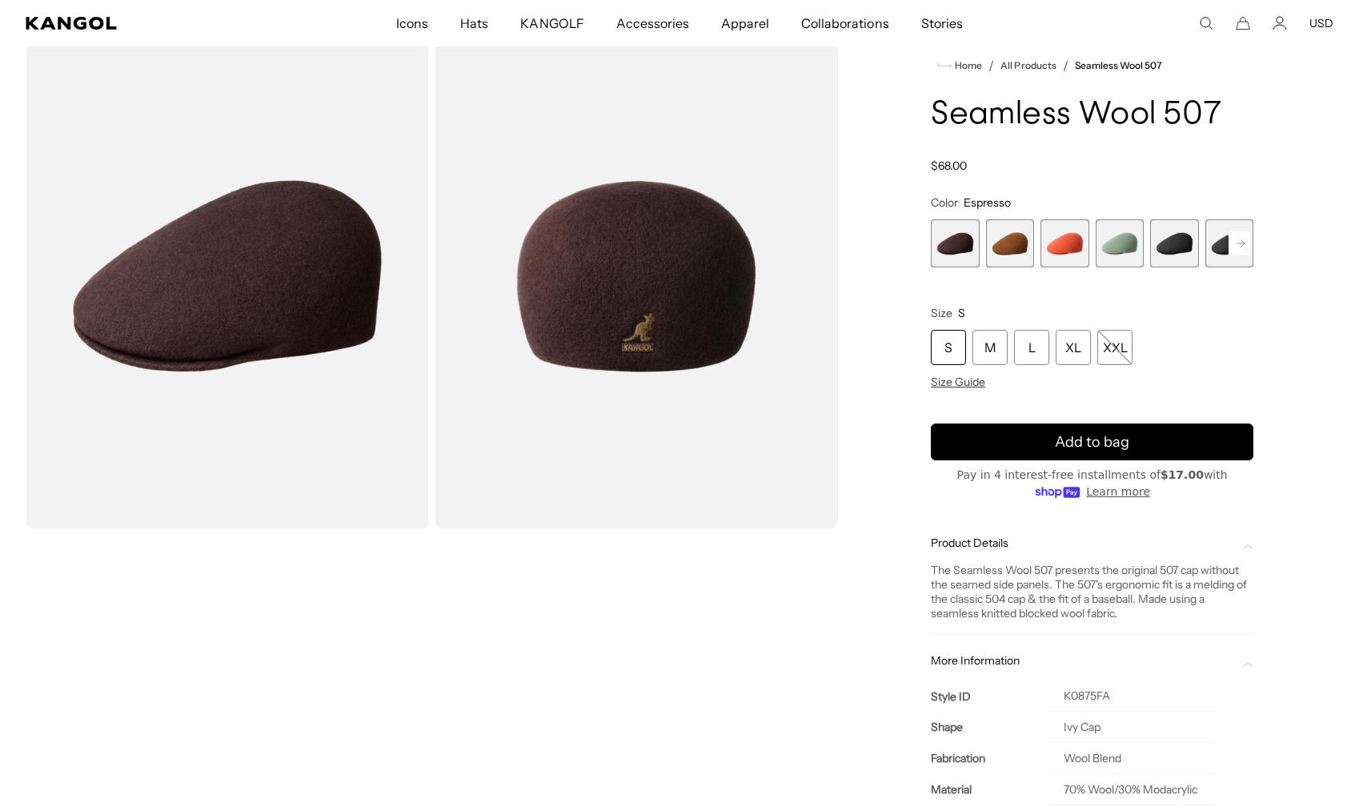
scroll to position [0, 0]
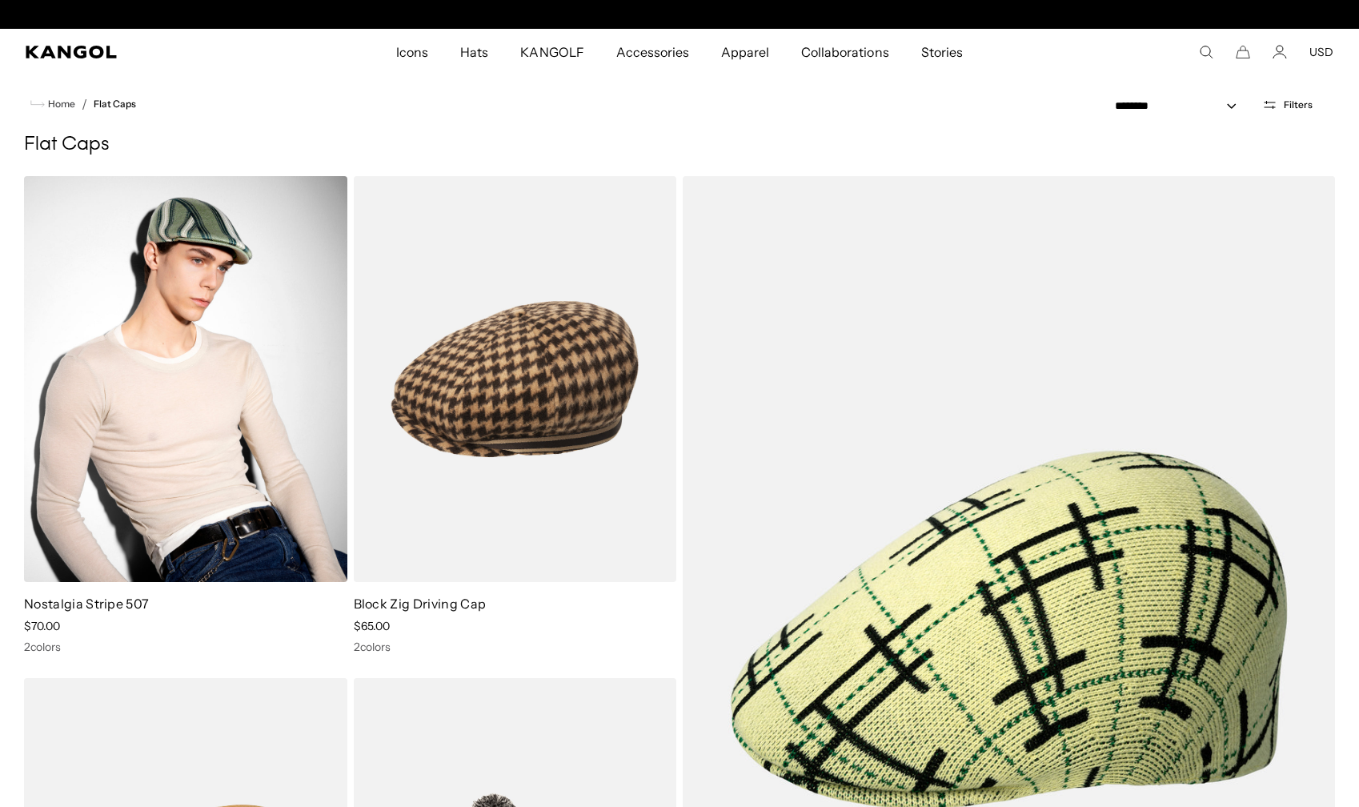
scroll to position [0, 330]
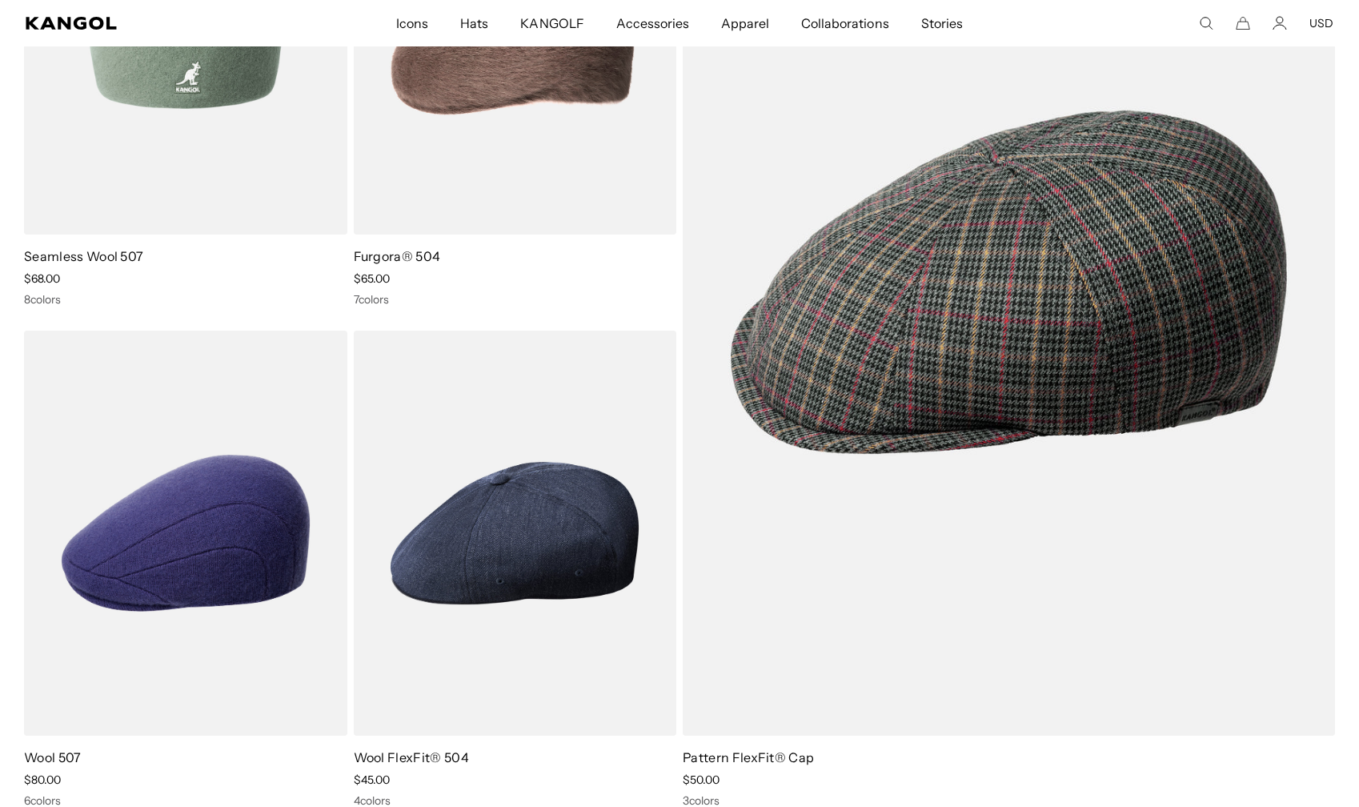
click at [74, 256] on link "Seamless Wool 507" at bounding box center [83, 256] width 119 height 16
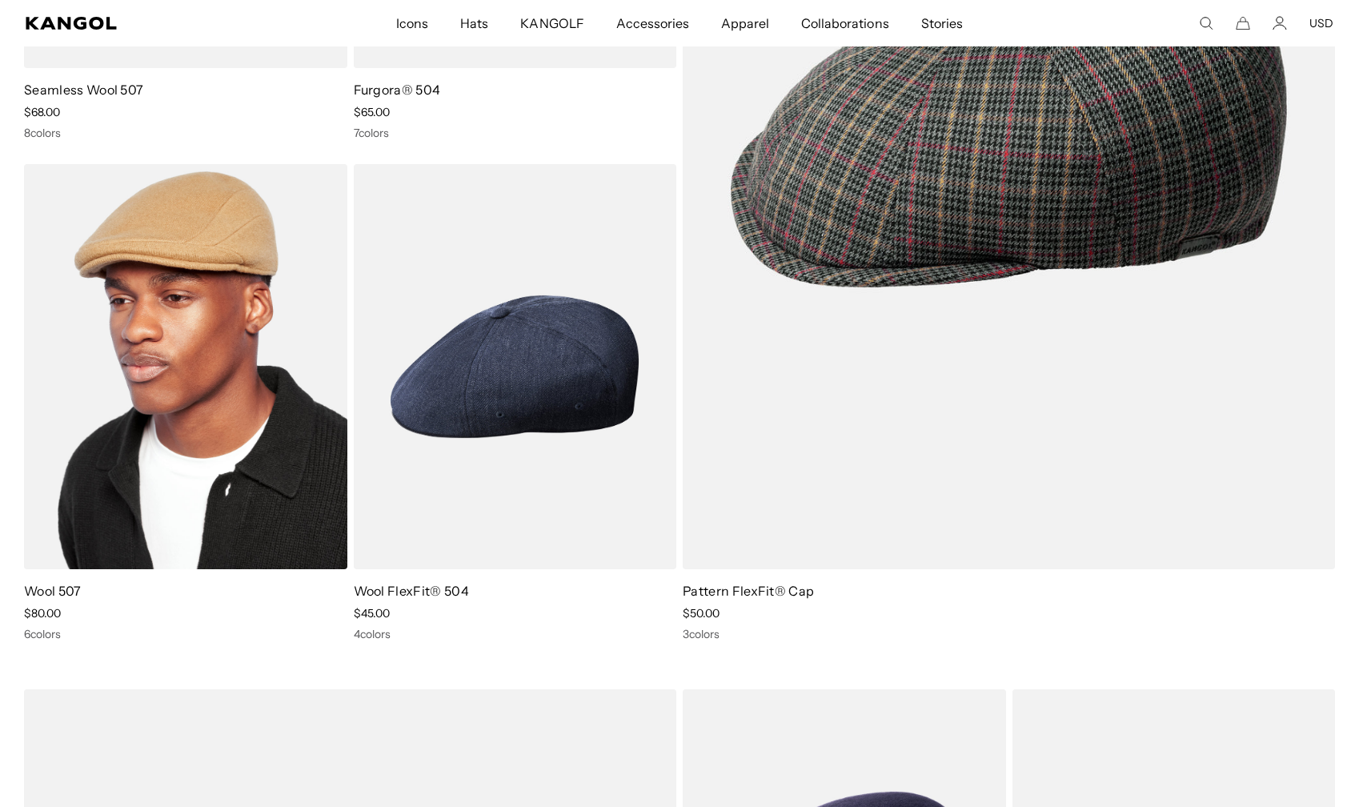
scroll to position [2583, 0]
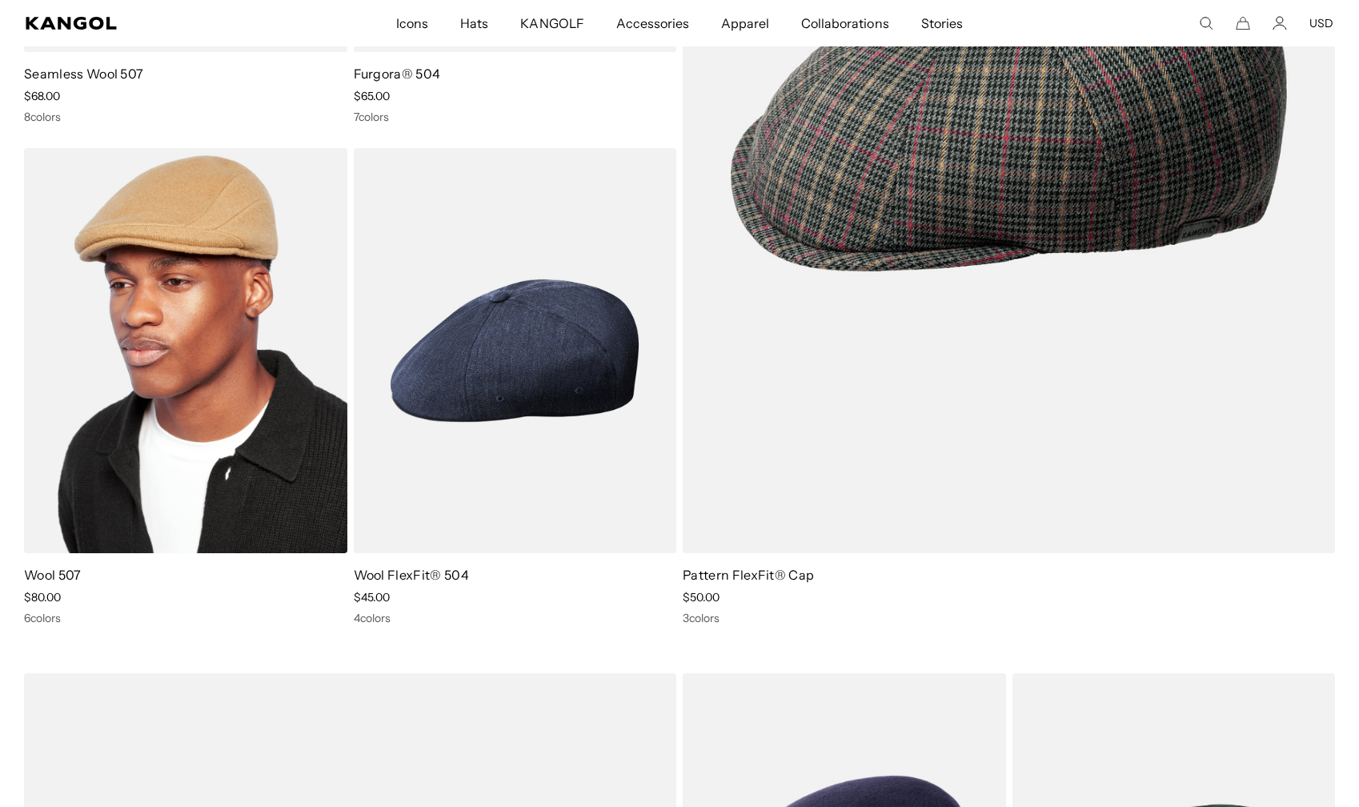
click at [49, 571] on link "Wool 507" at bounding box center [53, 575] width 58 height 16
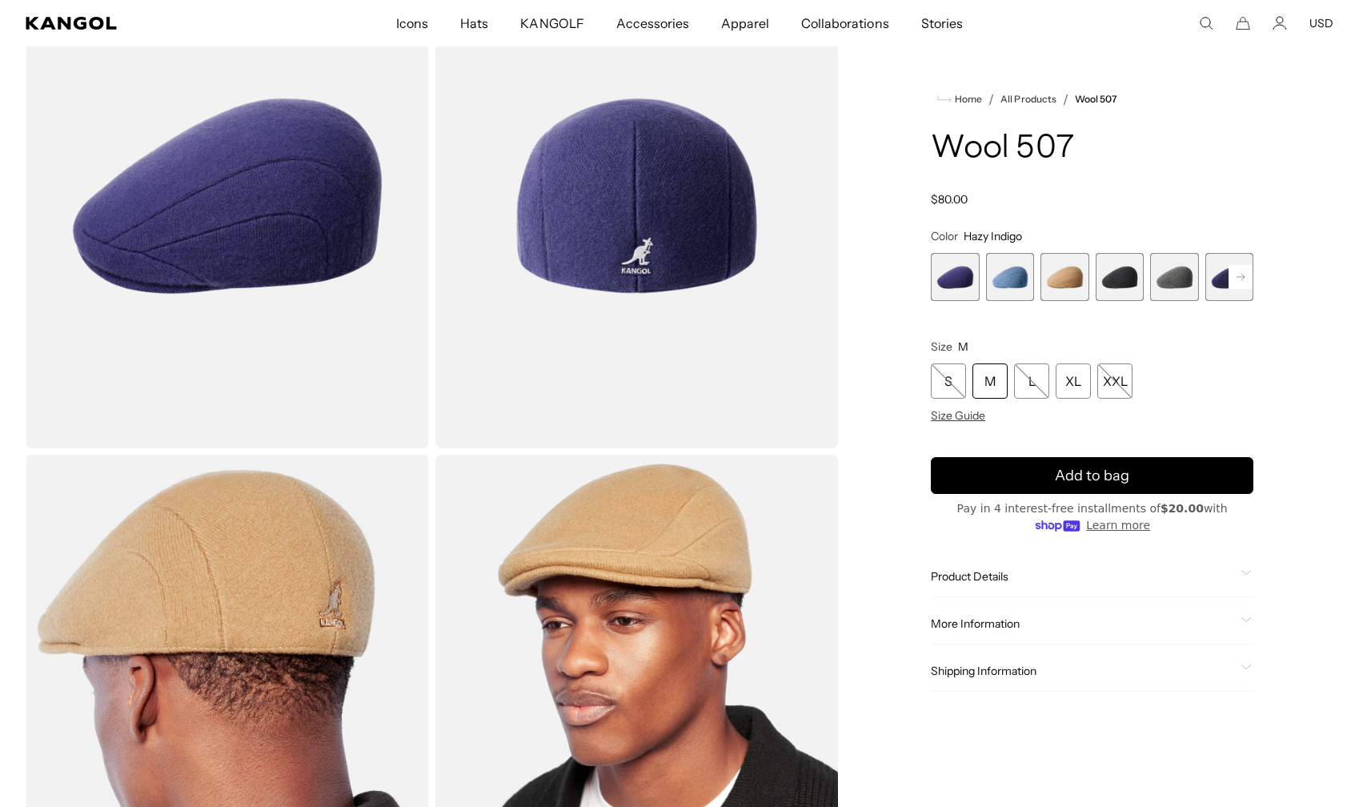
scroll to position [0, 330]
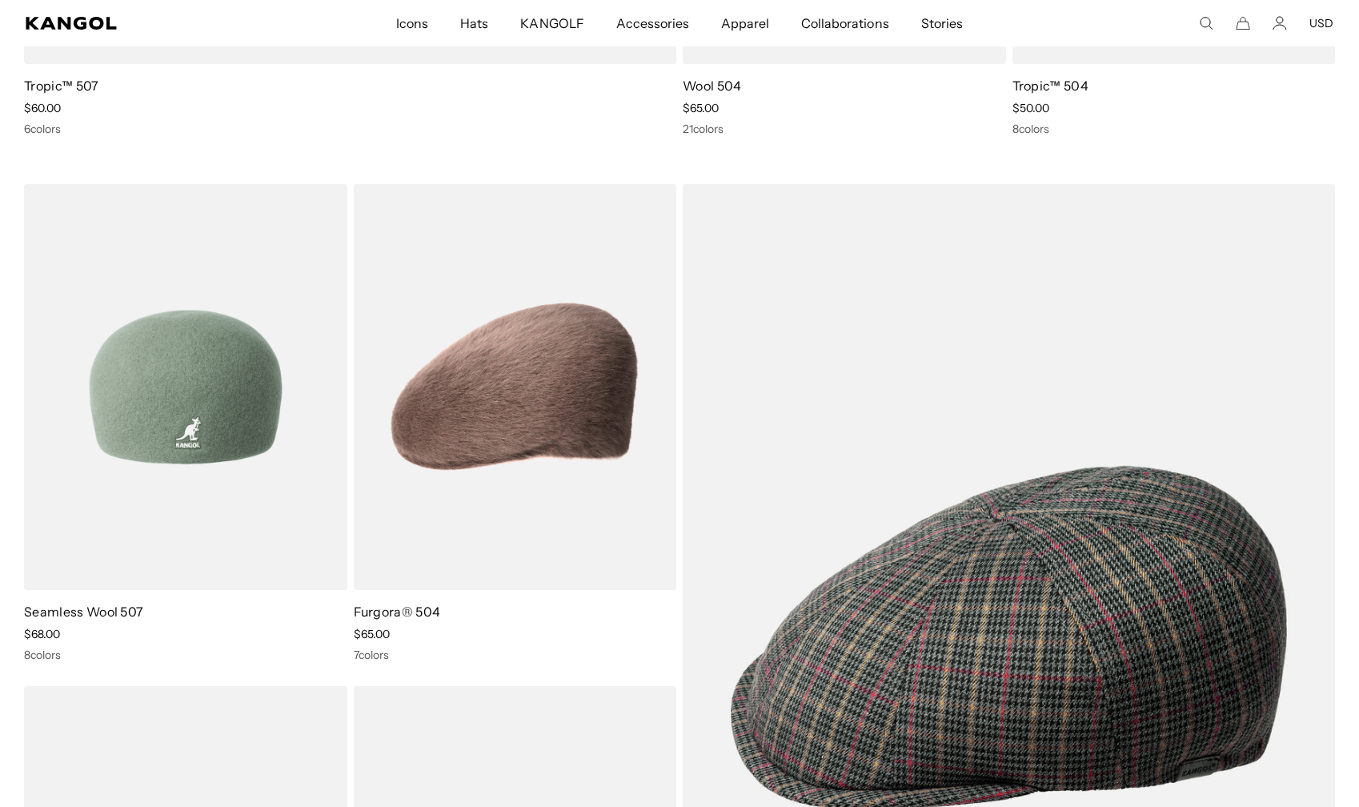
scroll to position [0, 330]
click at [182, 391] on img at bounding box center [185, 387] width 323 height 406
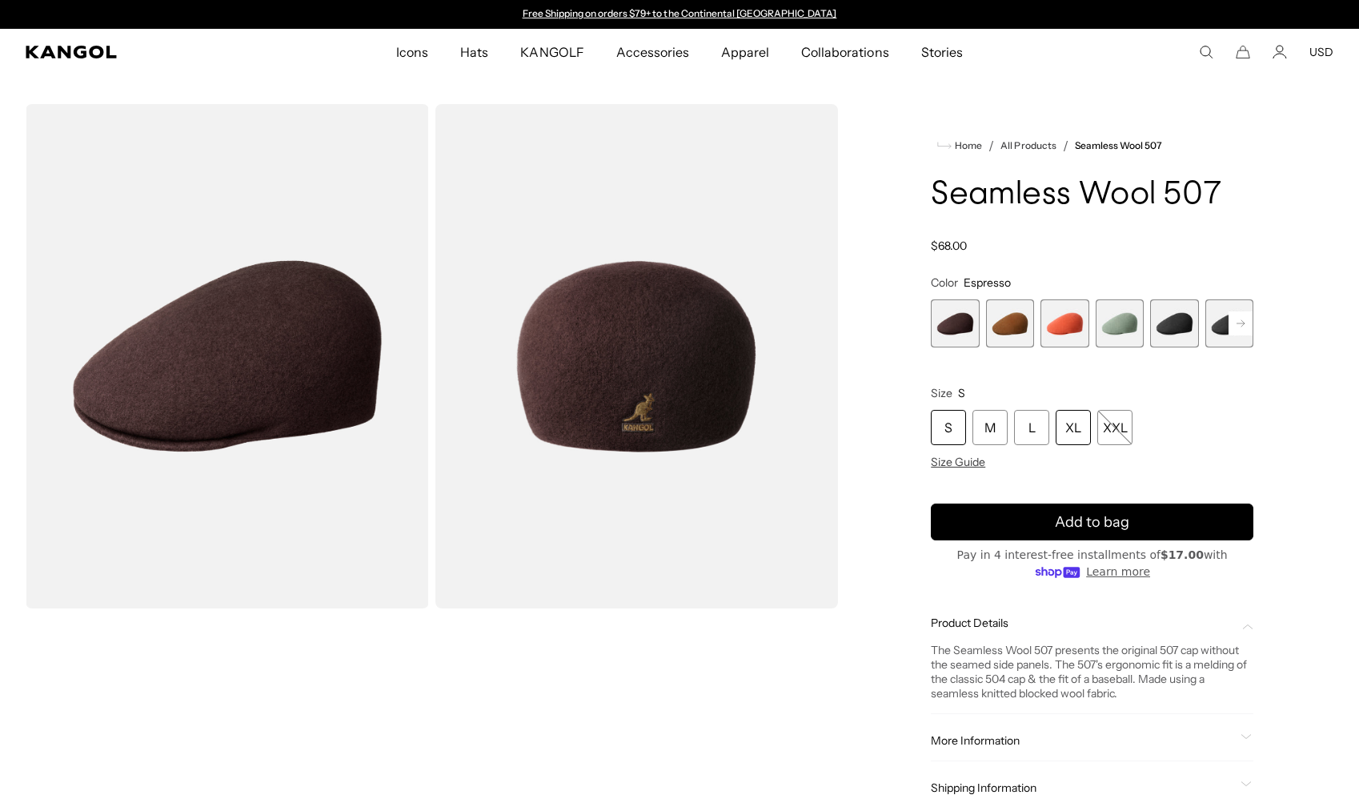
click at [1072, 429] on div "XL" at bounding box center [1073, 427] width 35 height 35
click at [1246, 328] on rect at bounding box center [1241, 323] width 24 height 24
click at [1120, 327] on span "5 of 9" at bounding box center [1120, 323] width 48 height 48
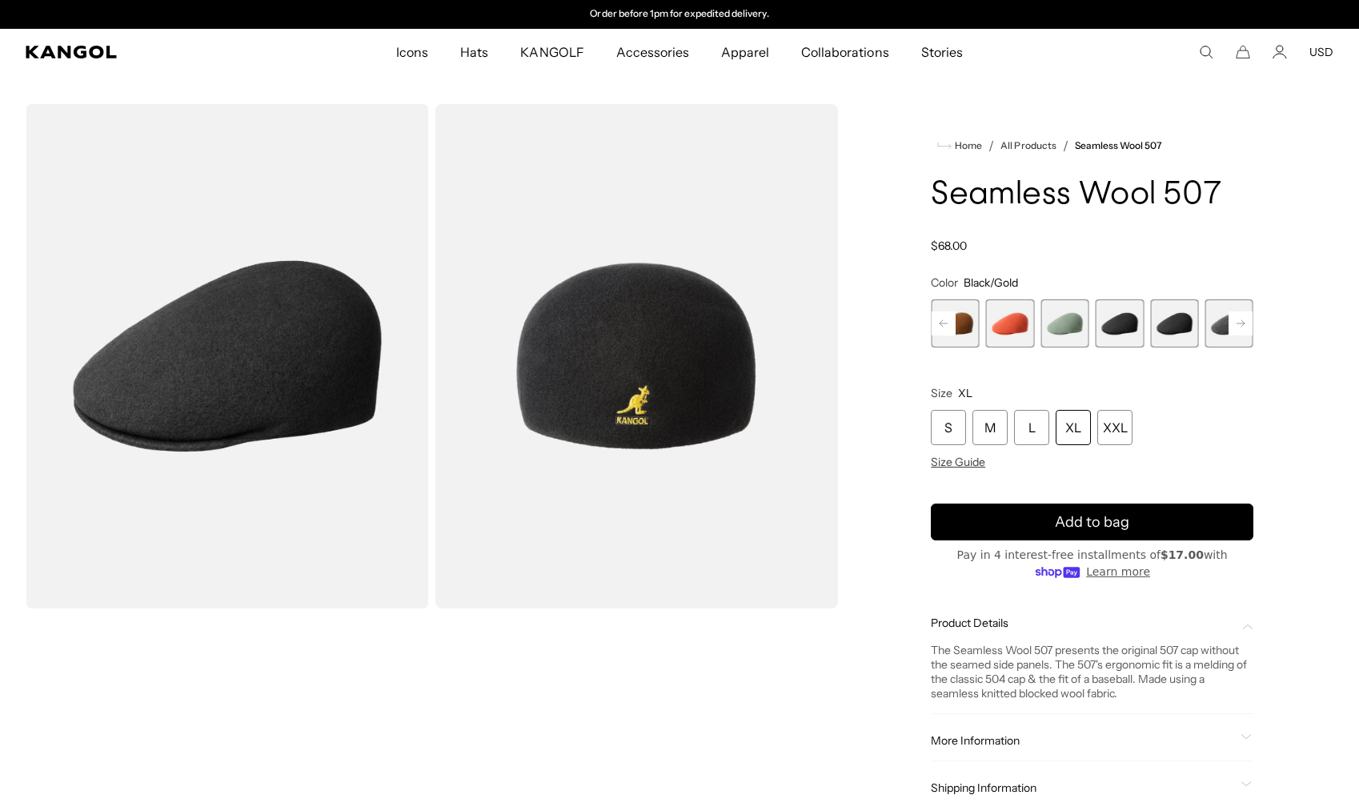
click at [1164, 321] on span "6 of 9" at bounding box center [1174, 323] width 48 height 48
click at [1239, 324] on rect at bounding box center [1241, 323] width 24 height 24
click at [1187, 323] on span "7 of 9" at bounding box center [1174, 323] width 48 height 48
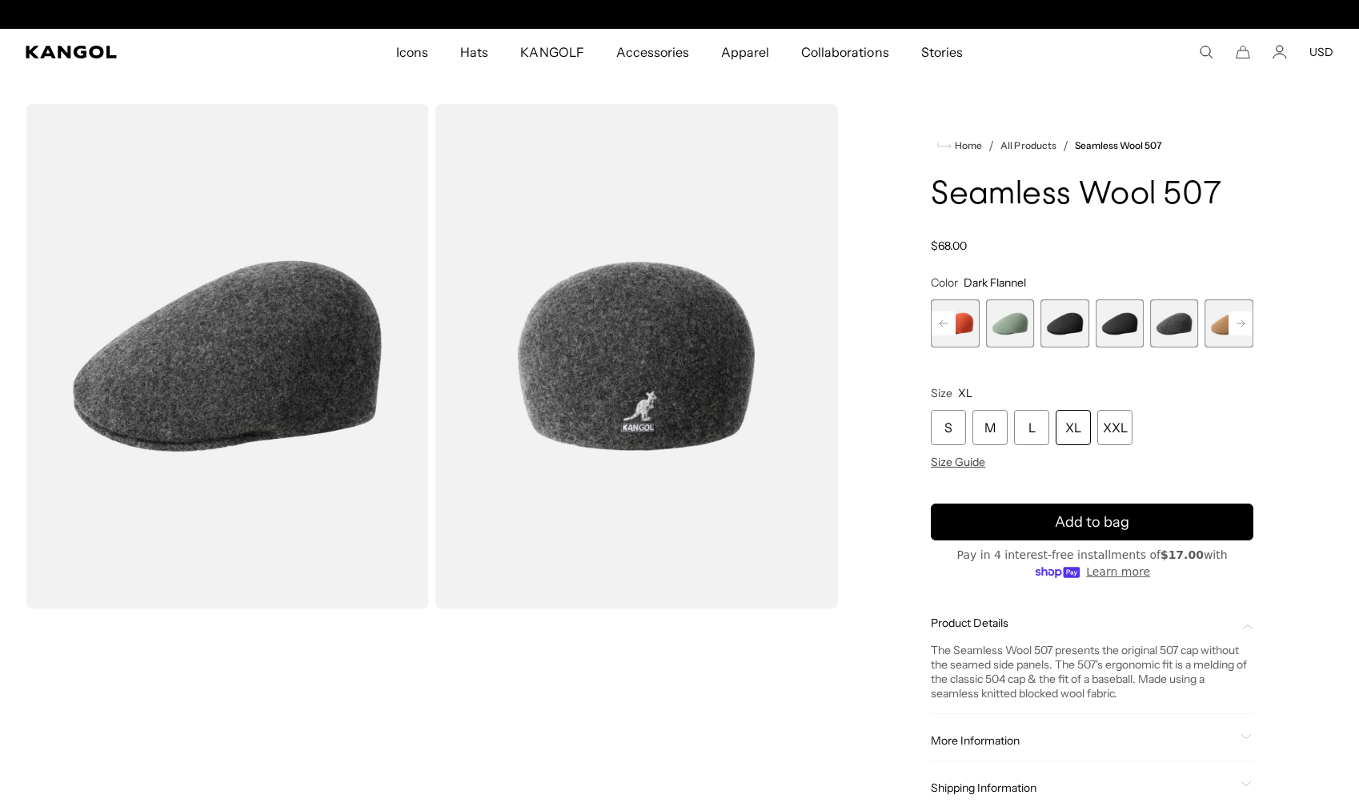
scroll to position [0, 330]
click at [1245, 323] on icon at bounding box center [1241, 323] width 8 height 6
click at [1120, 319] on span "7 of 9" at bounding box center [1120, 323] width 48 height 48
click at [1120, 324] on span "7 of 9" at bounding box center [1120, 323] width 48 height 48
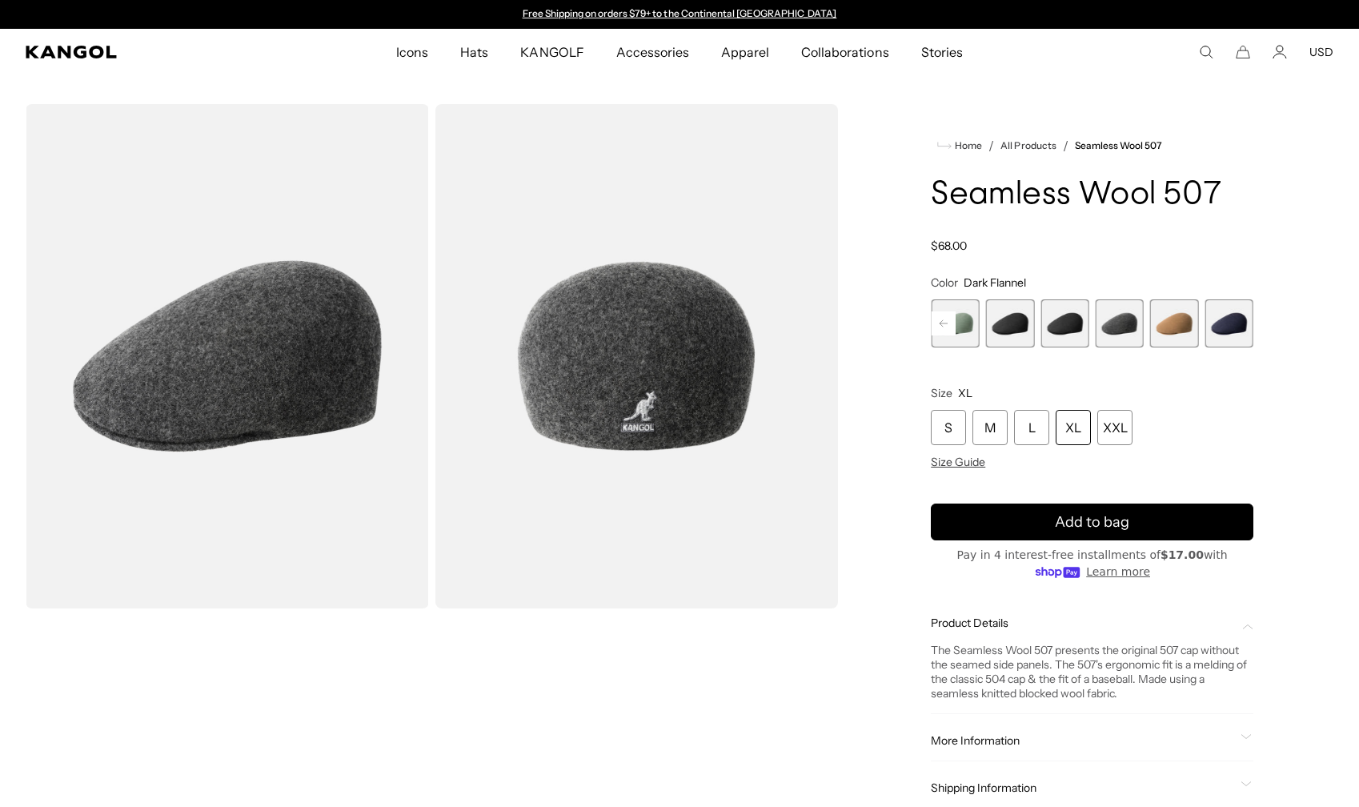
click at [1233, 327] on span "9 of 9" at bounding box center [1229, 323] width 48 height 48
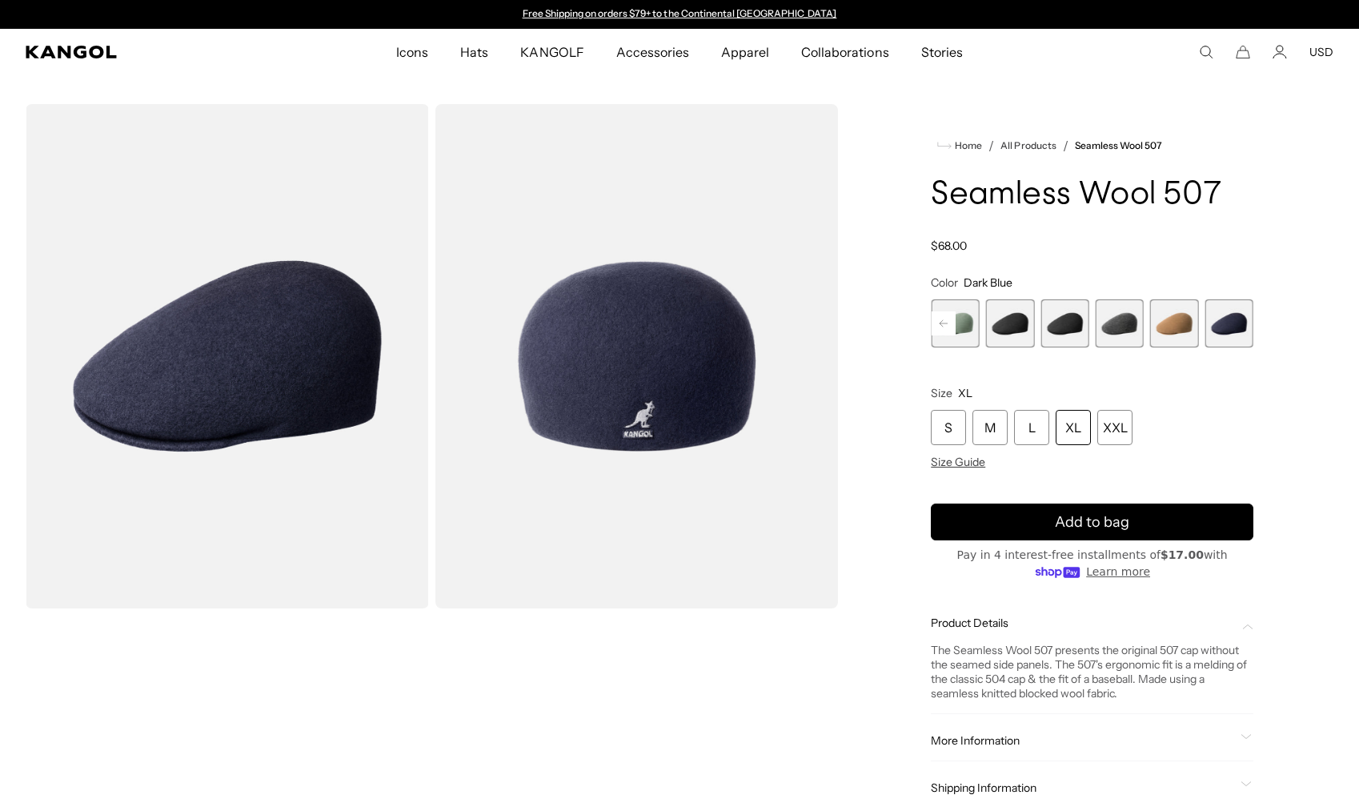
click at [940, 321] on rect at bounding box center [944, 323] width 24 height 24
click at [941, 321] on rect at bounding box center [944, 323] width 24 height 24
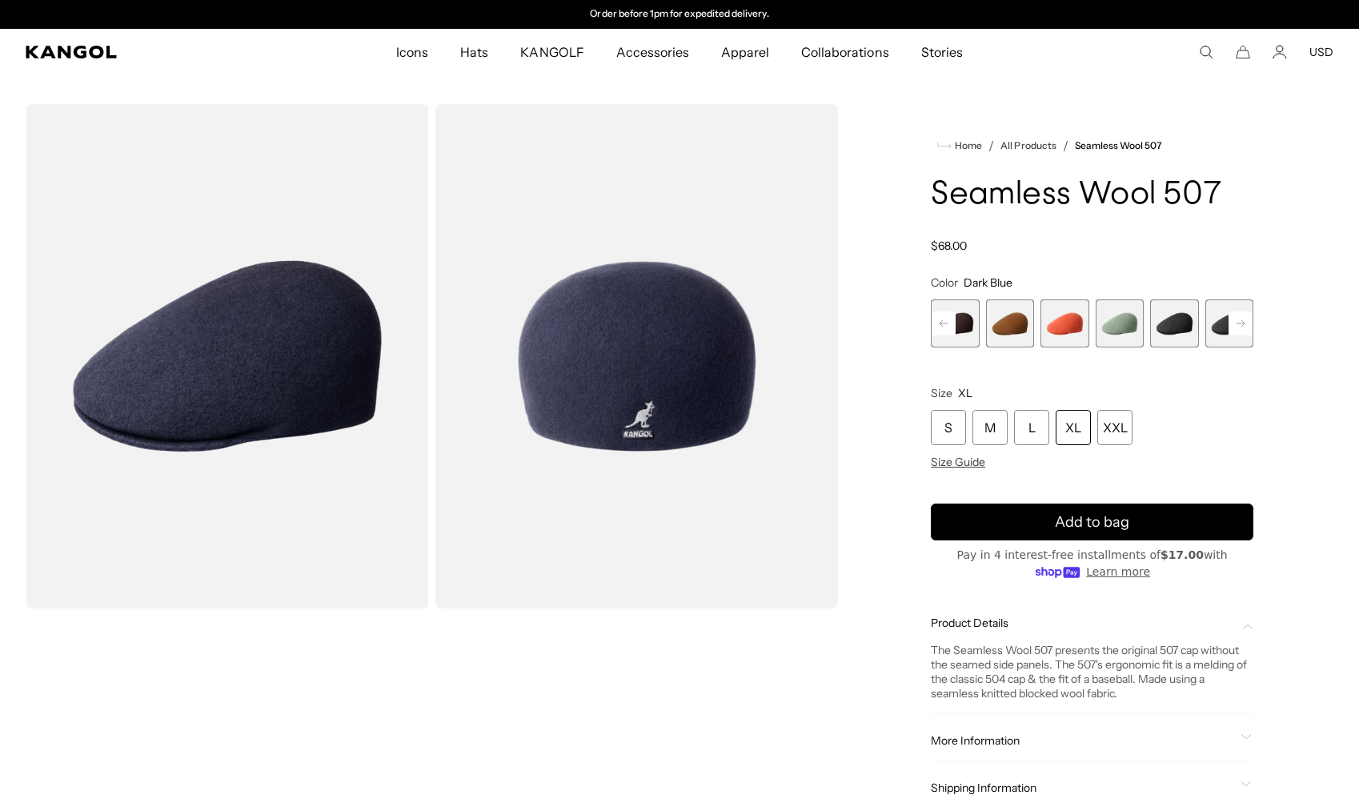
click at [941, 321] on span "1 of 9" at bounding box center [955, 323] width 48 height 48
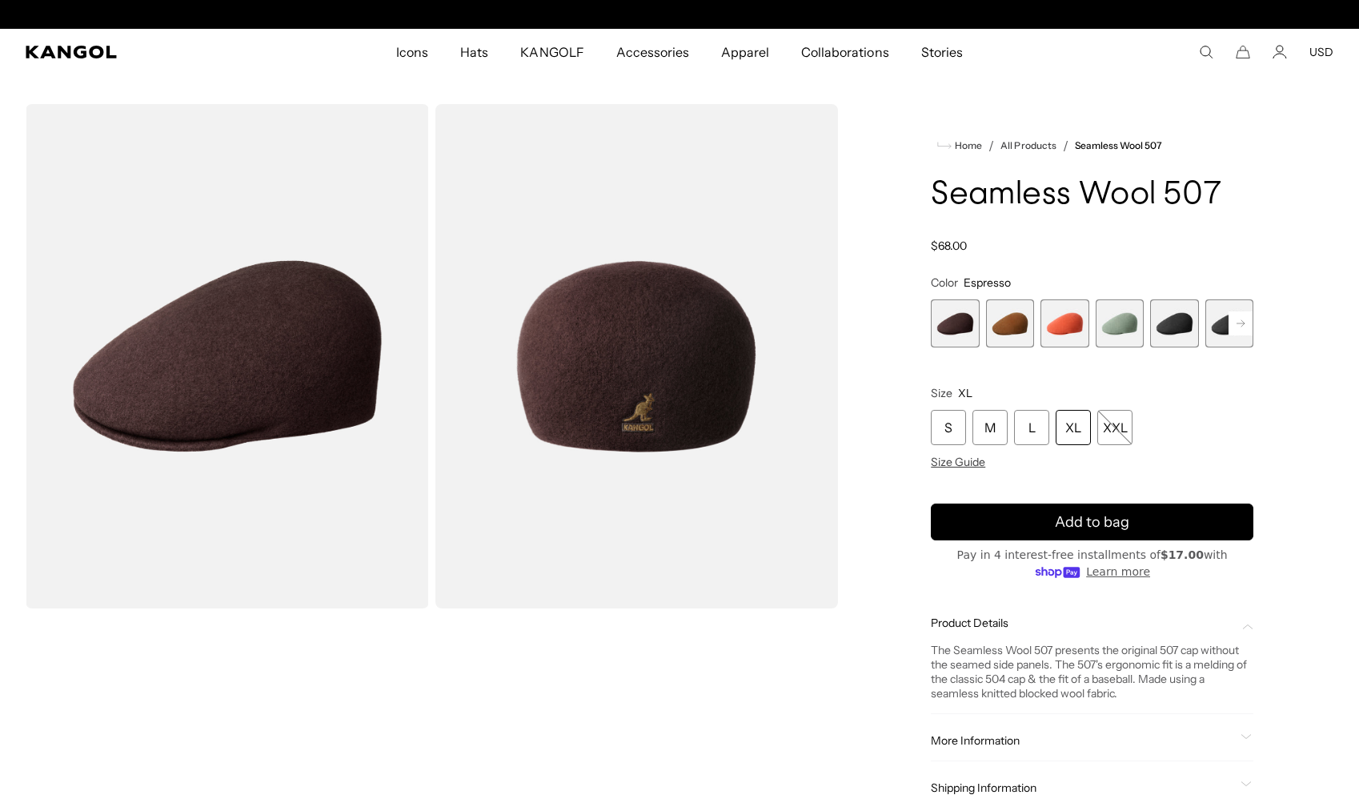
scroll to position [0, 330]
click at [1237, 316] on rect at bounding box center [1241, 323] width 24 height 24
click at [1236, 321] on rect at bounding box center [1241, 323] width 24 height 24
click at [1067, 323] on span "5 of 9" at bounding box center [1064, 323] width 48 height 48
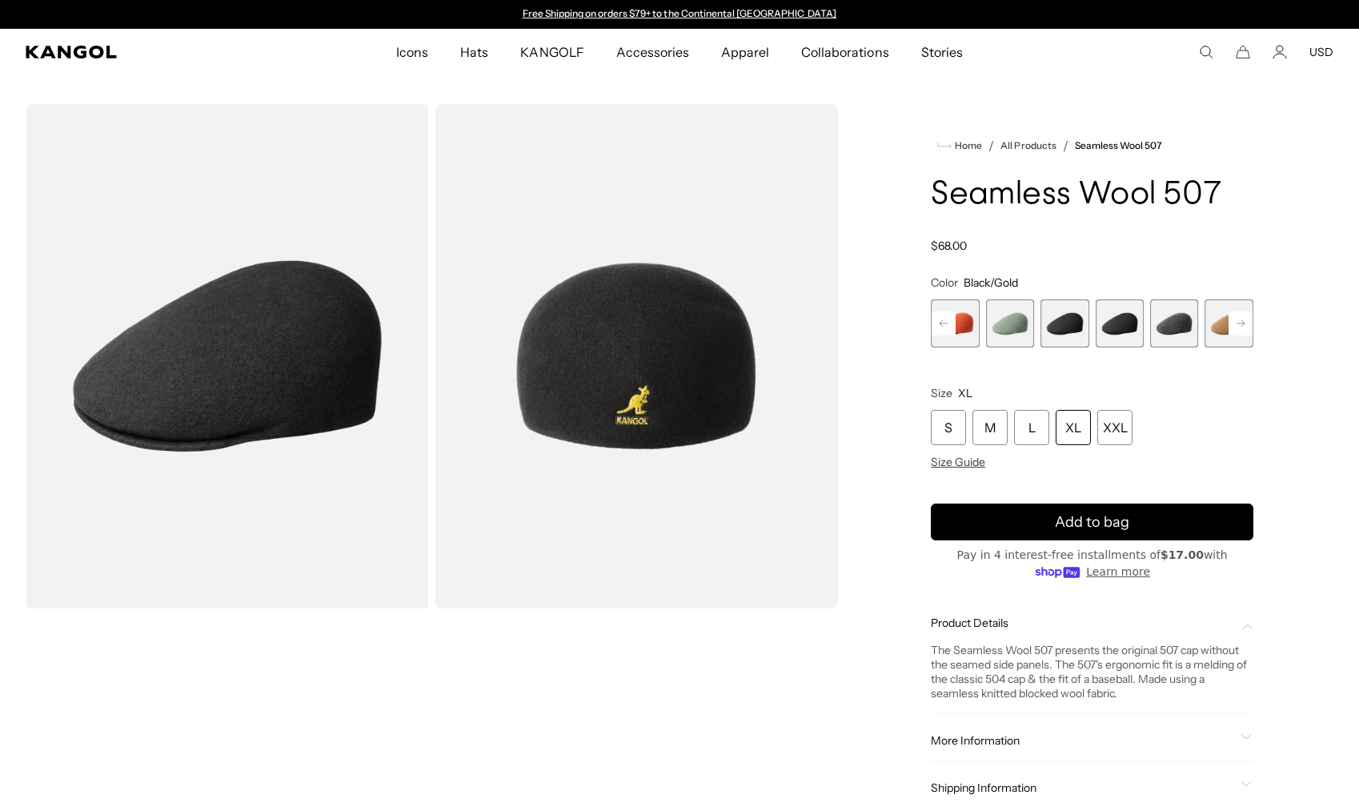
click at [1115, 326] on span "6 of 9" at bounding box center [1120, 323] width 48 height 48
click at [1180, 327] on span "7 of 9" at bounding box center [1174, 323] width 48 height 48
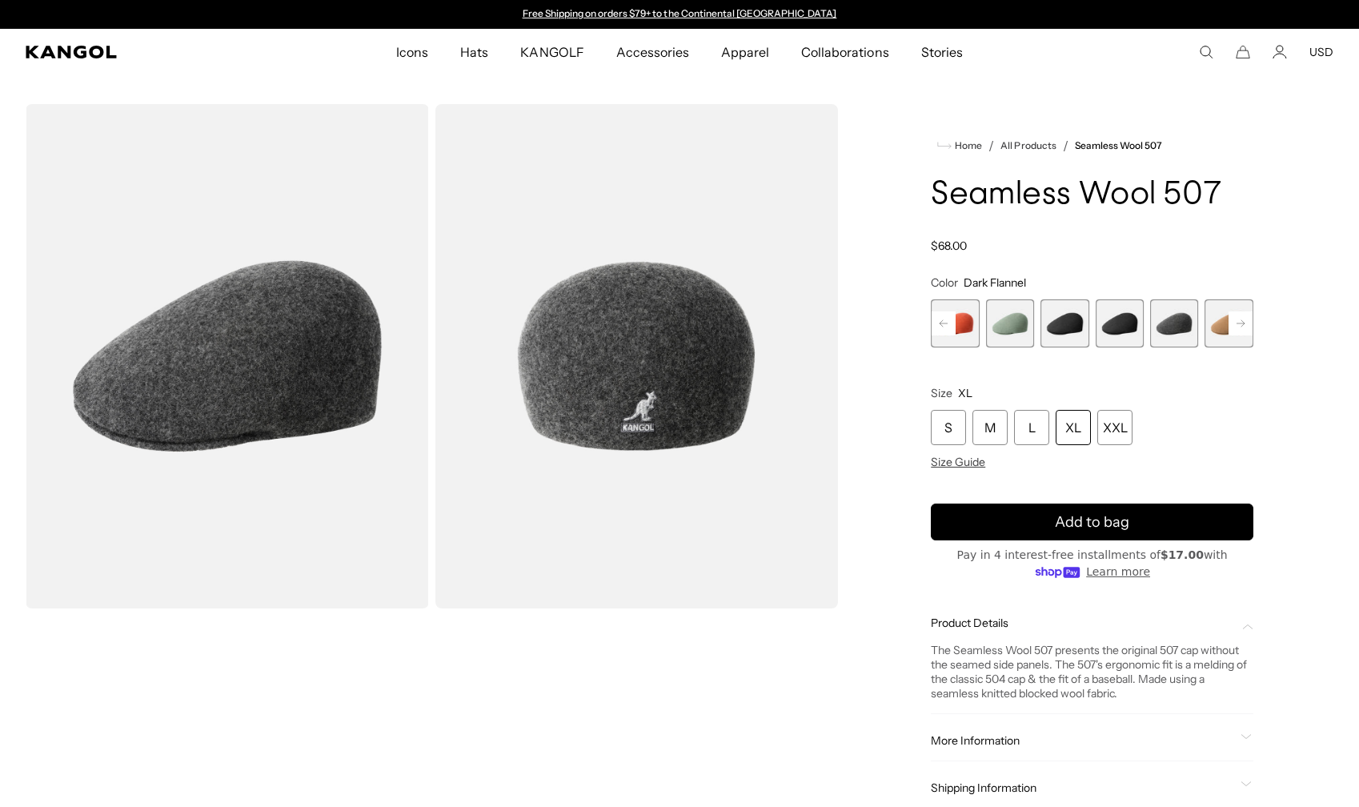
click at [1125, 327] on span "6 of 9" at bounding box center [1120, 323] width 48 height 48
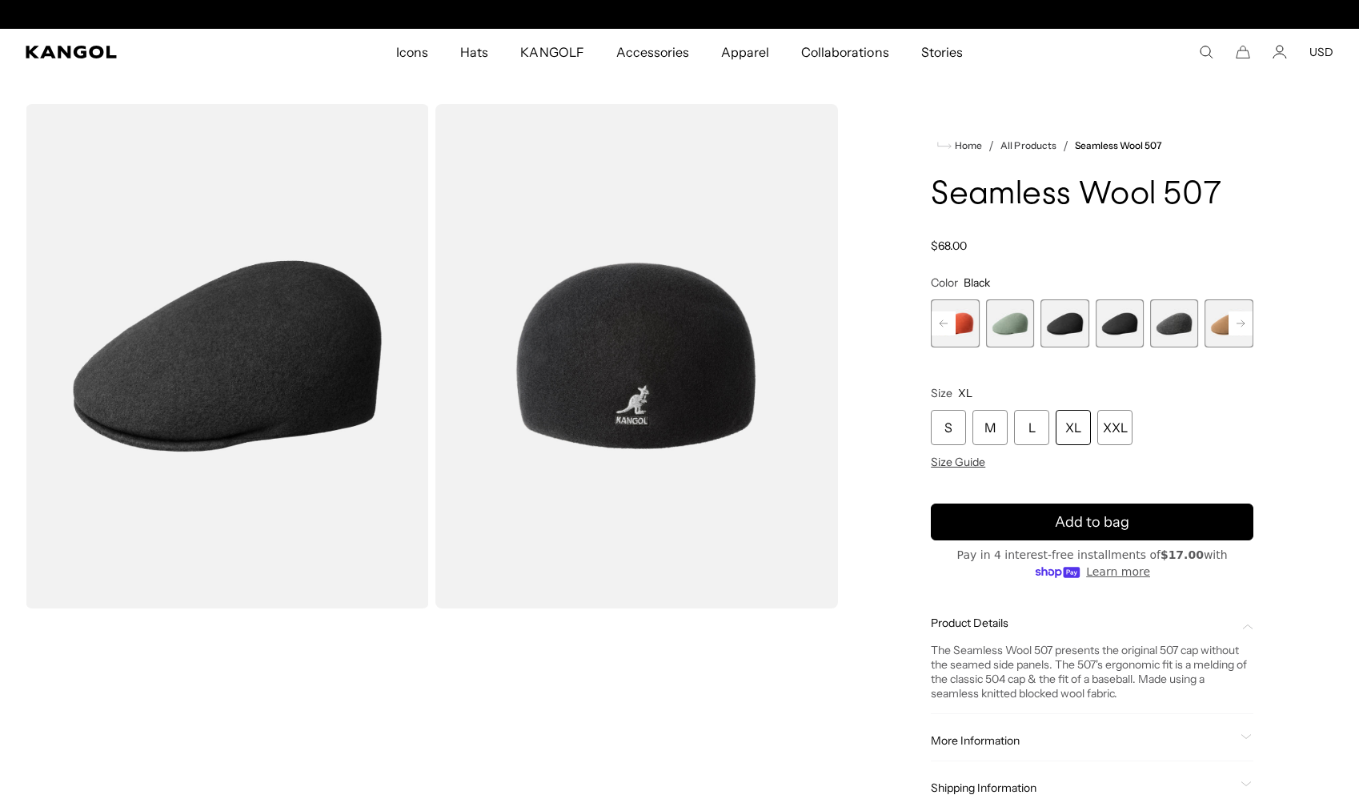
scroll to position [0, 330]
click at [1241, 325] on rect at bounding box center [1241, 323] width 24 height 24
click at [1241, 325] on span "9 of 9" at bounding box center [1229, 323] width 48 height 48
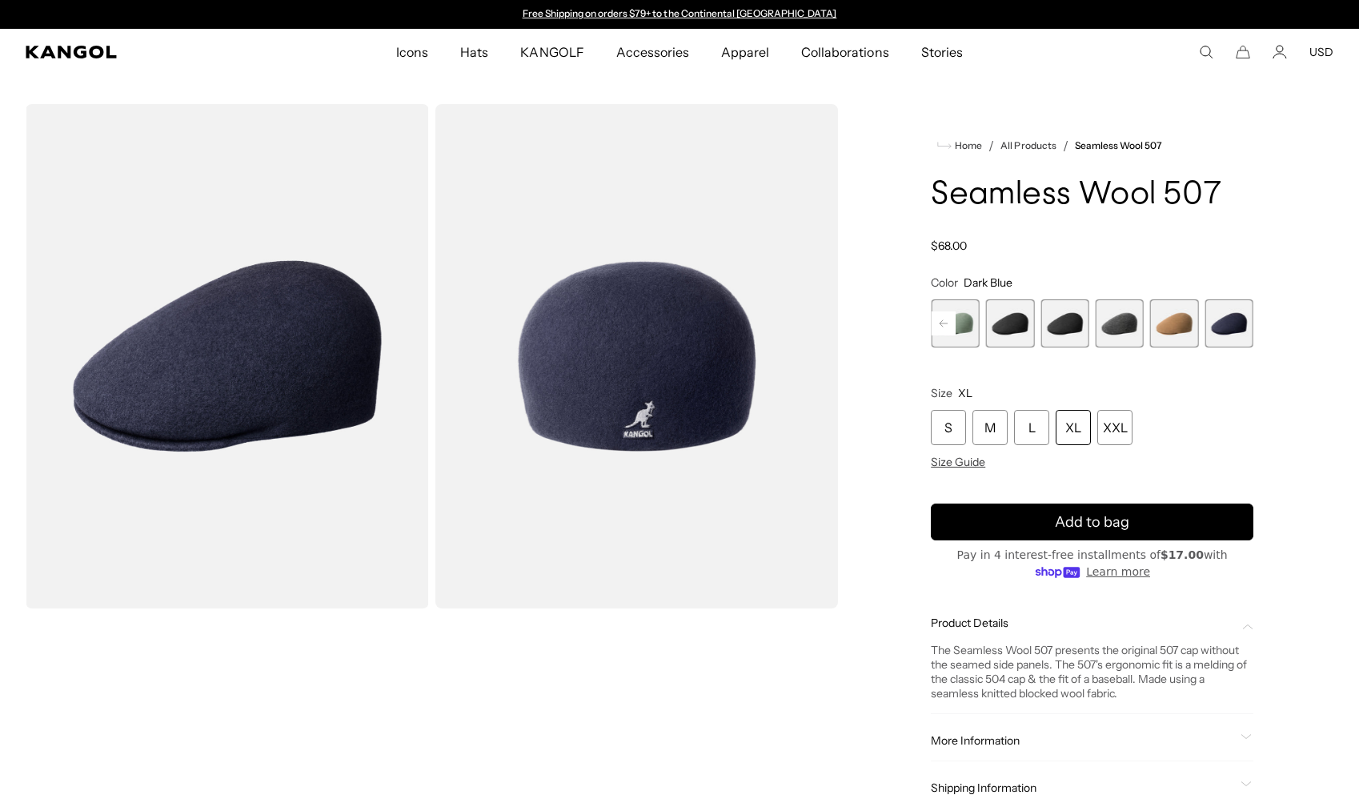
click at [1182, 328] on span "8 of 9" at bounding box center [1174, 323] width 48 height 48
